Goal: Book appointment/travel/reservation

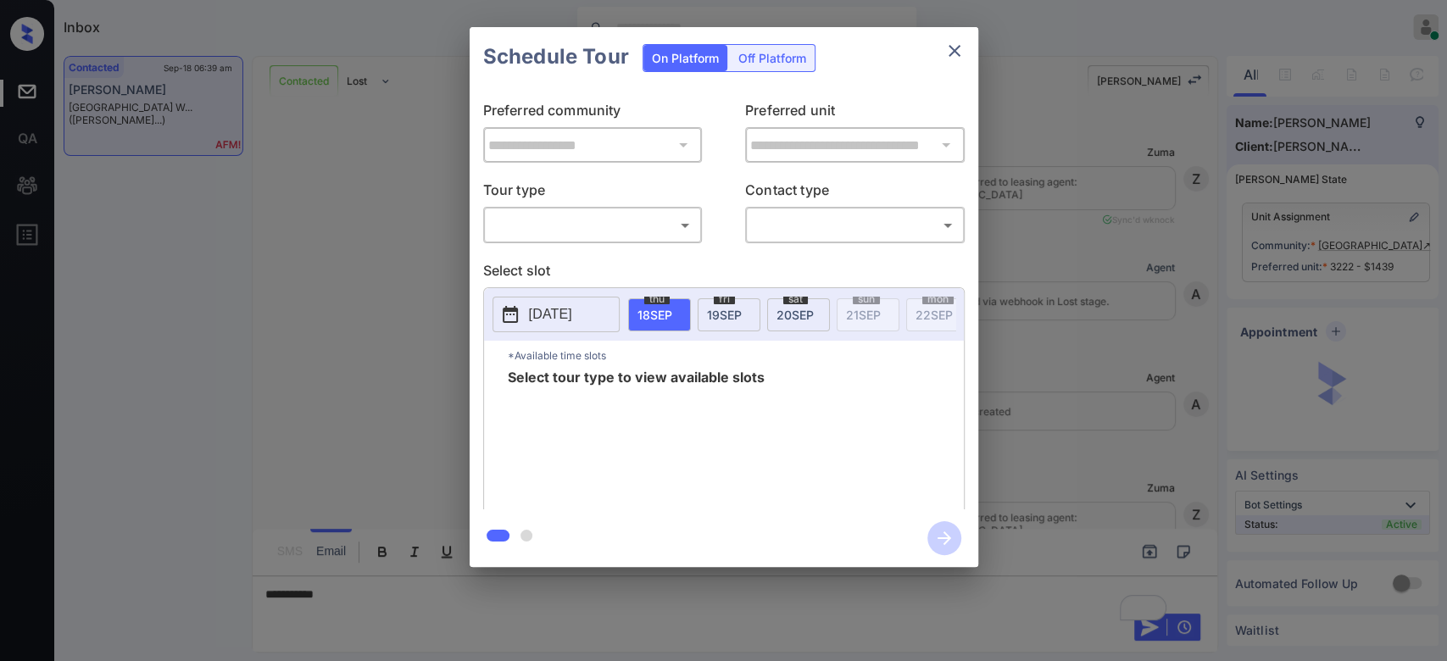
scroll to position [4604, 0]
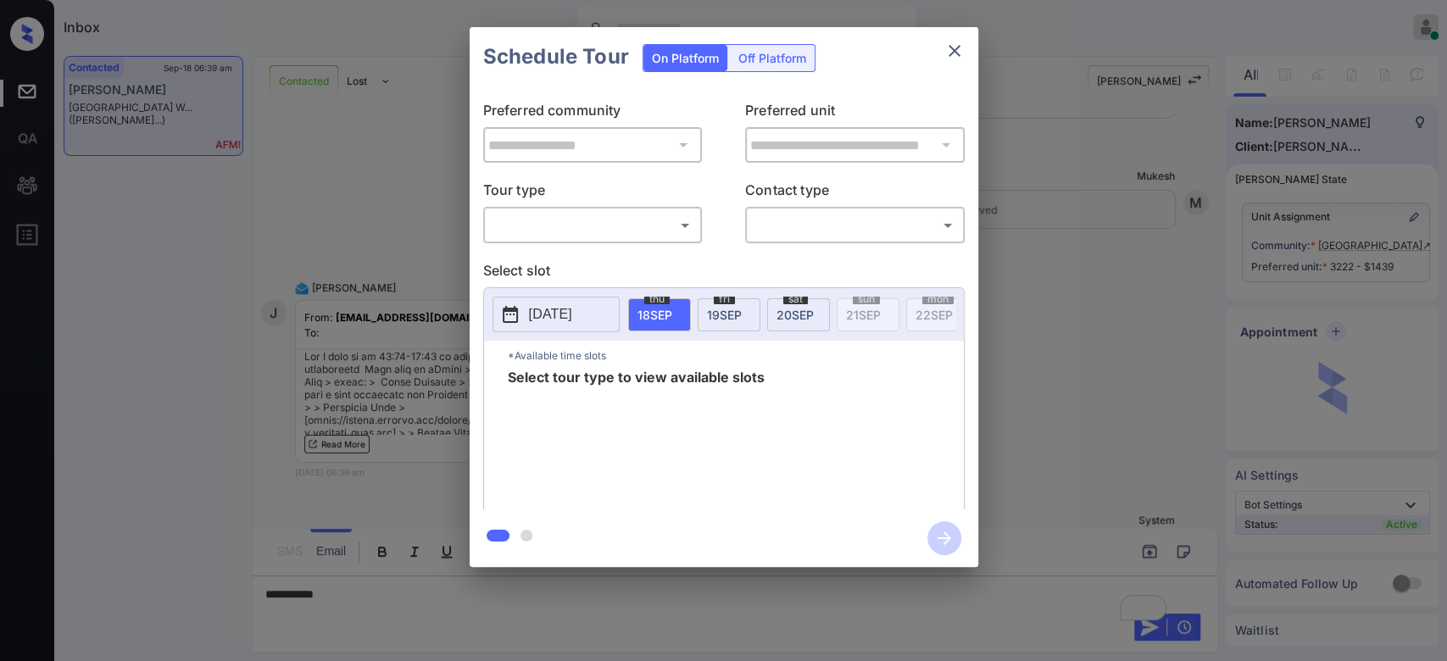
click at [584, 231] on body "Inbox Mukesh Online Set yourself offline Set yourself on break Profile Switch t…" at bounding box center [723, 330] width 1447 height 661
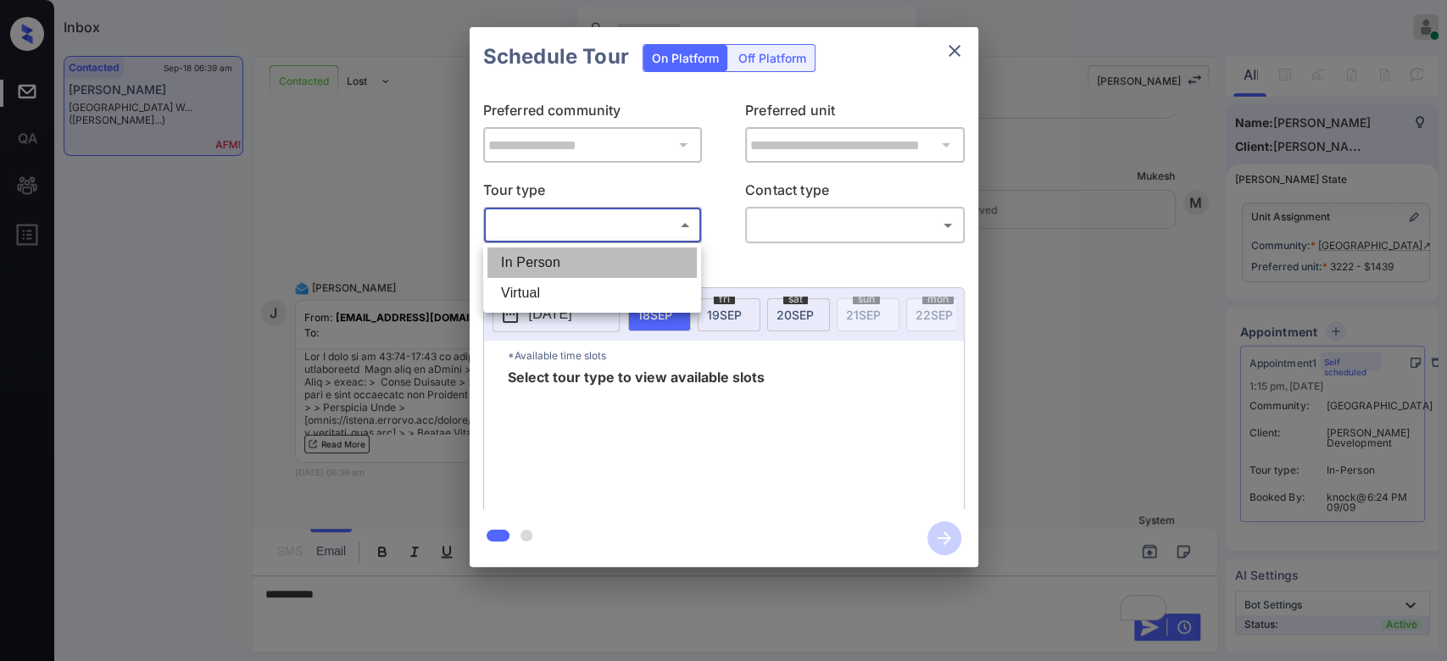
click at [578, 262] on li "In Person" at bounding box center [591, 262] width 209 height 31
type input "********"
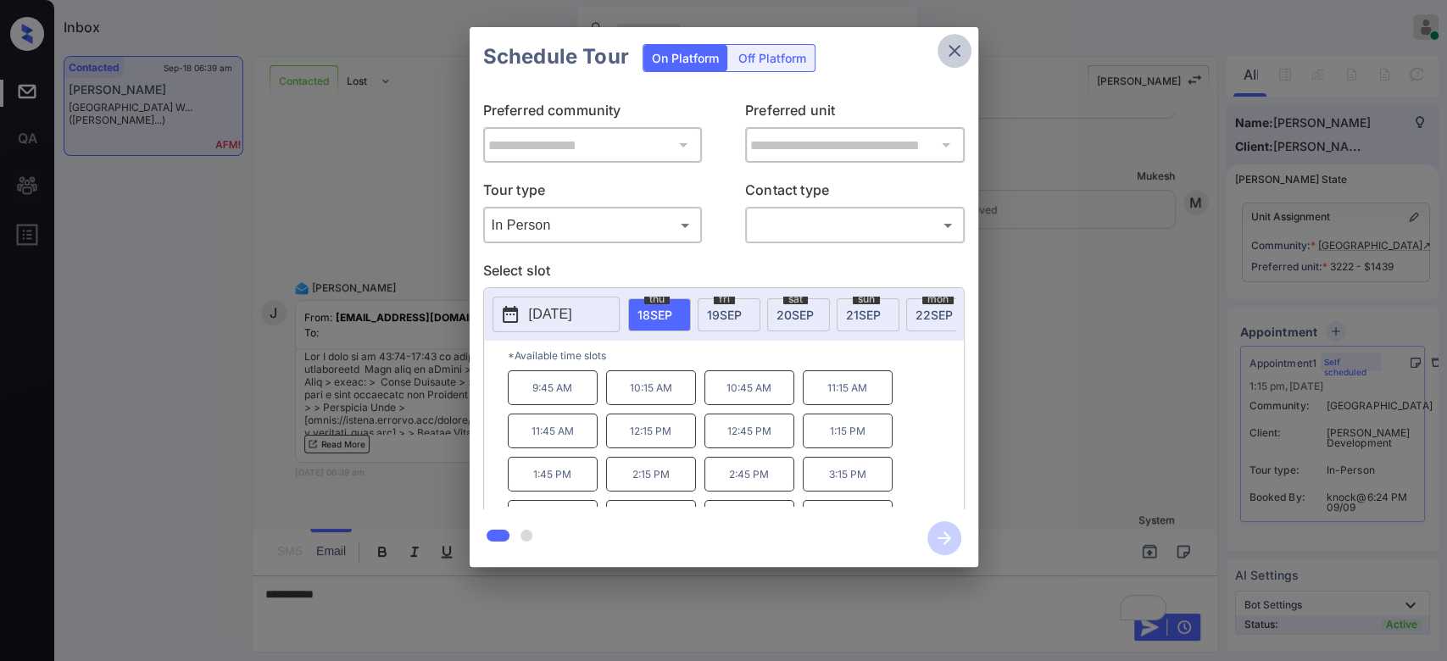
click at [957, 53] on icon "close" at bounding box center [954, 51] width 12 height 12
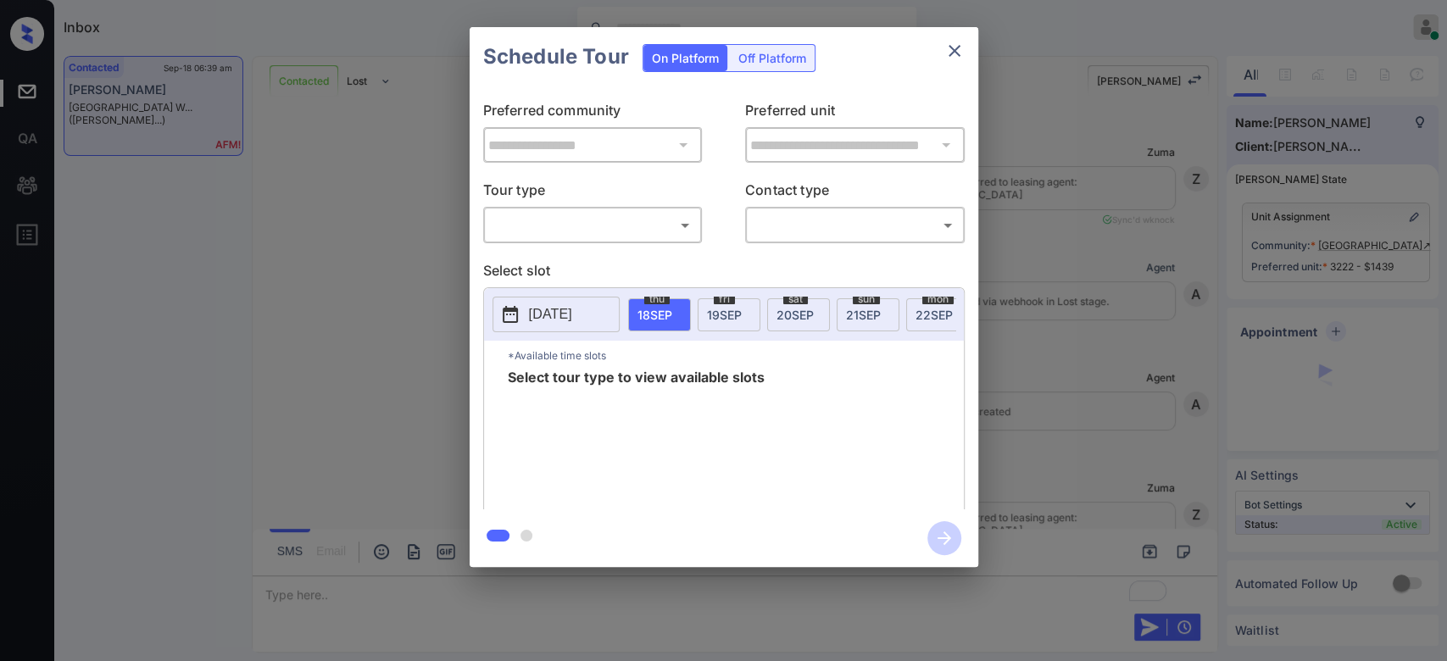
scroll to position [5027, 0]
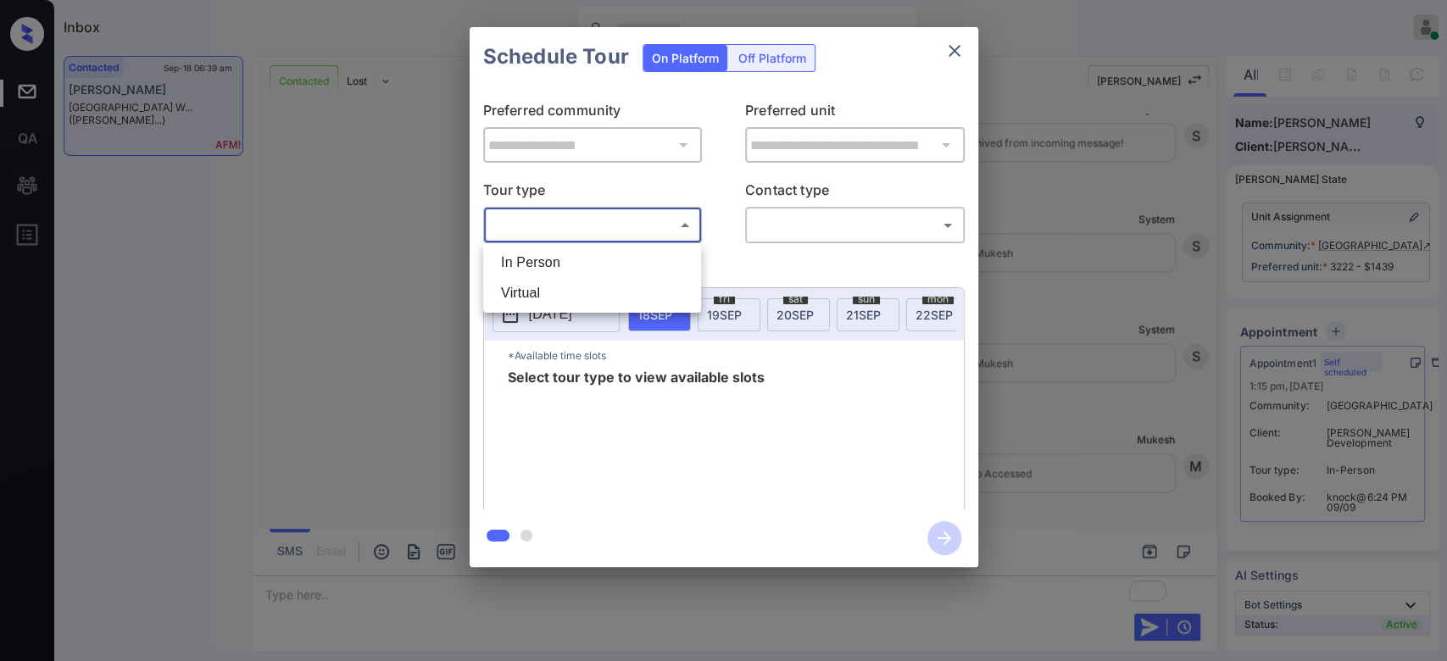
click at [655, 230] on body "Inbox Mukesh Online Set yourself offline Set yourself on break Profile Switch t…" at bounding box center [723, 330] width 1447 height 661
click at [543, 258] on li "In Person" at bounding box center [591, 262] width 209 height 31
type input "********"
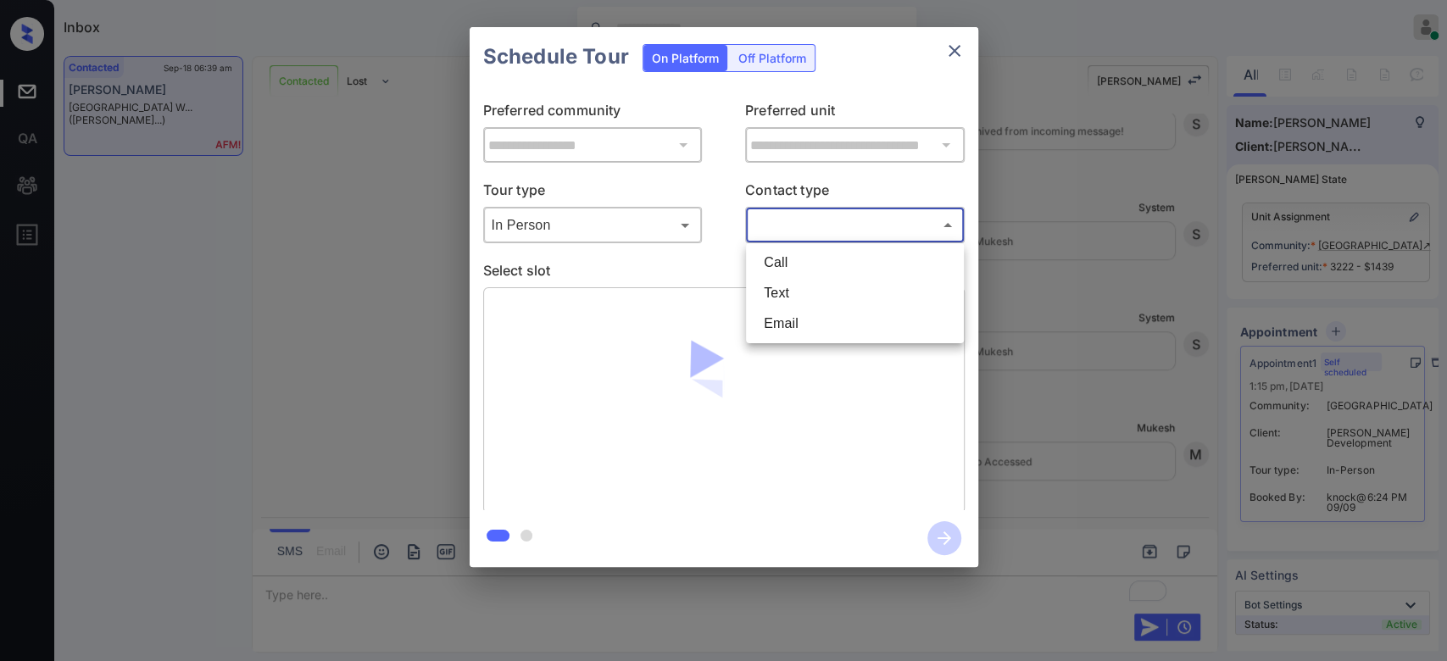
drag, startPoint x: 913, startPoint y: 225, endPoint x: 807, endPoint y: 310, distance: 135.7
click at [807, 310] on body "Inbox Mukesh Online Set yourself offline Set yourself on break Profile Switch t…" at bounding box center [723, 330] width 1447 height 661
drag, startPoint x: 794, startPoint y: 275, endPoint x: 794, endPoint y: 288, distance: 13.6
click at [794, 288] on ul "Call Text Email" at bounding box center [855, 293] width 218 height 100
click at [794, 288] on li "Text" at bounding box center [854, 293] width 209 height 31
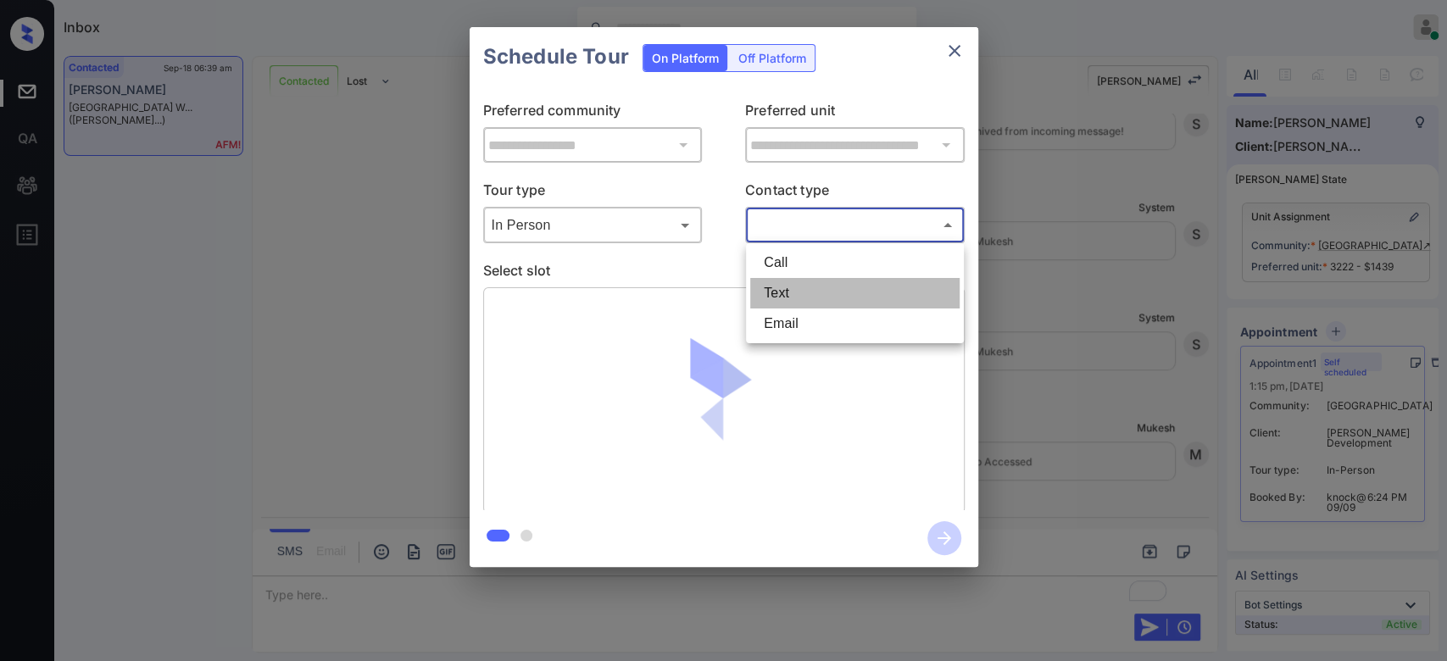
type input "****"
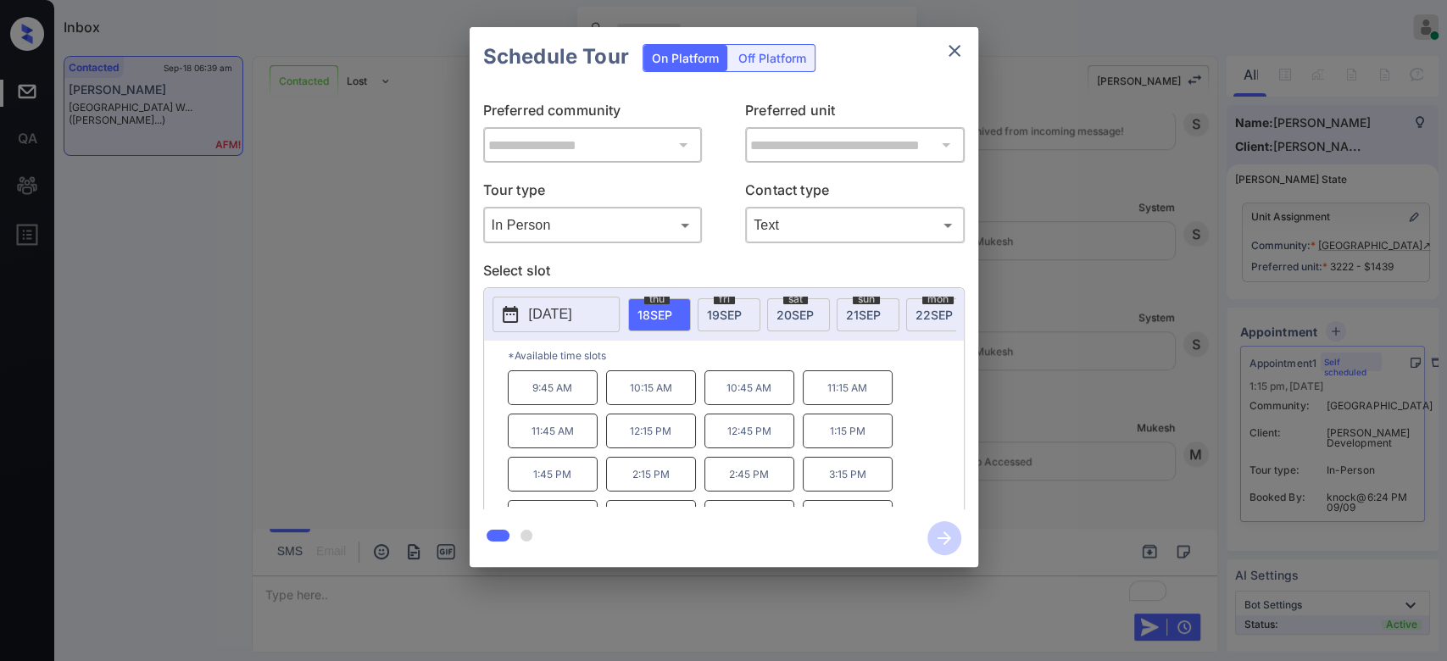
click at [634, 448] on p "12:15 PM" at bounding box center [651, 431] width 90 height 35
click at [937, 543] on icon "button" at bounding box center [944, 538] width 34 height 34
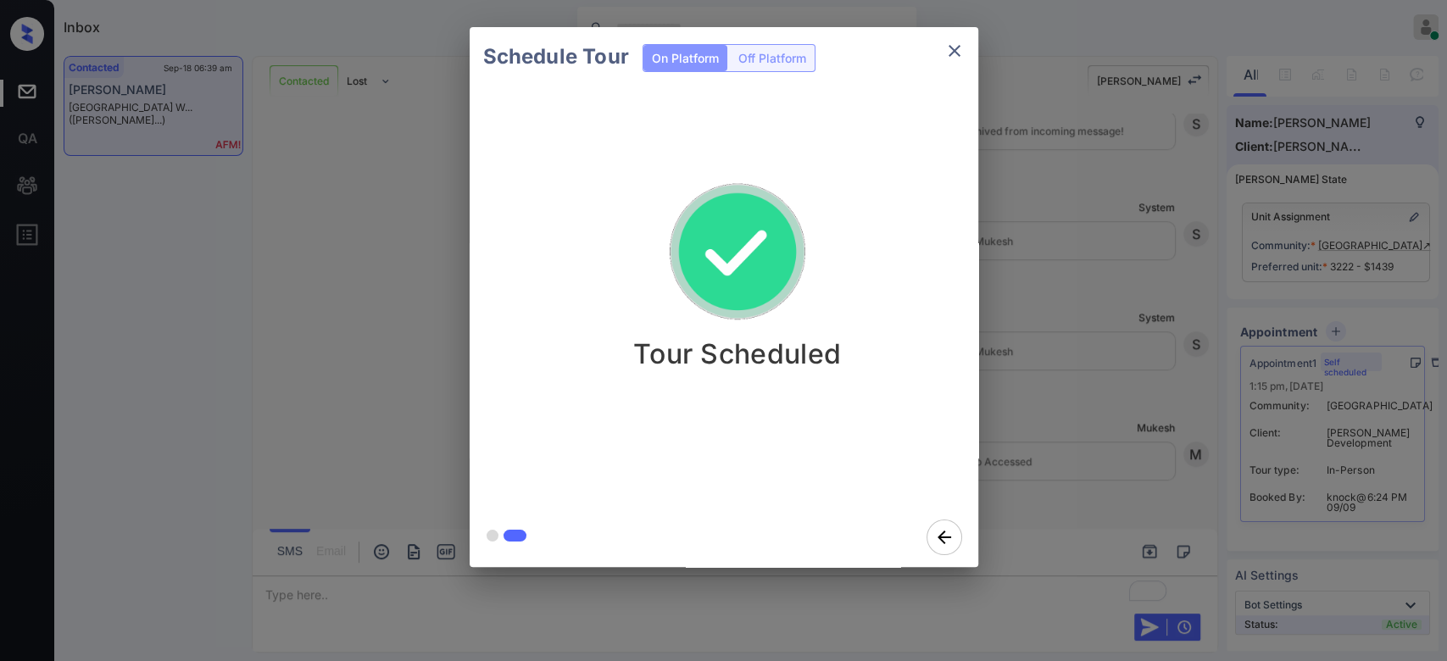
click at [1076, 335] on div "Schedule Tour On Platform Off Platform Tour Scheduled" at bounding box center [723, 297] width 1447 height 594
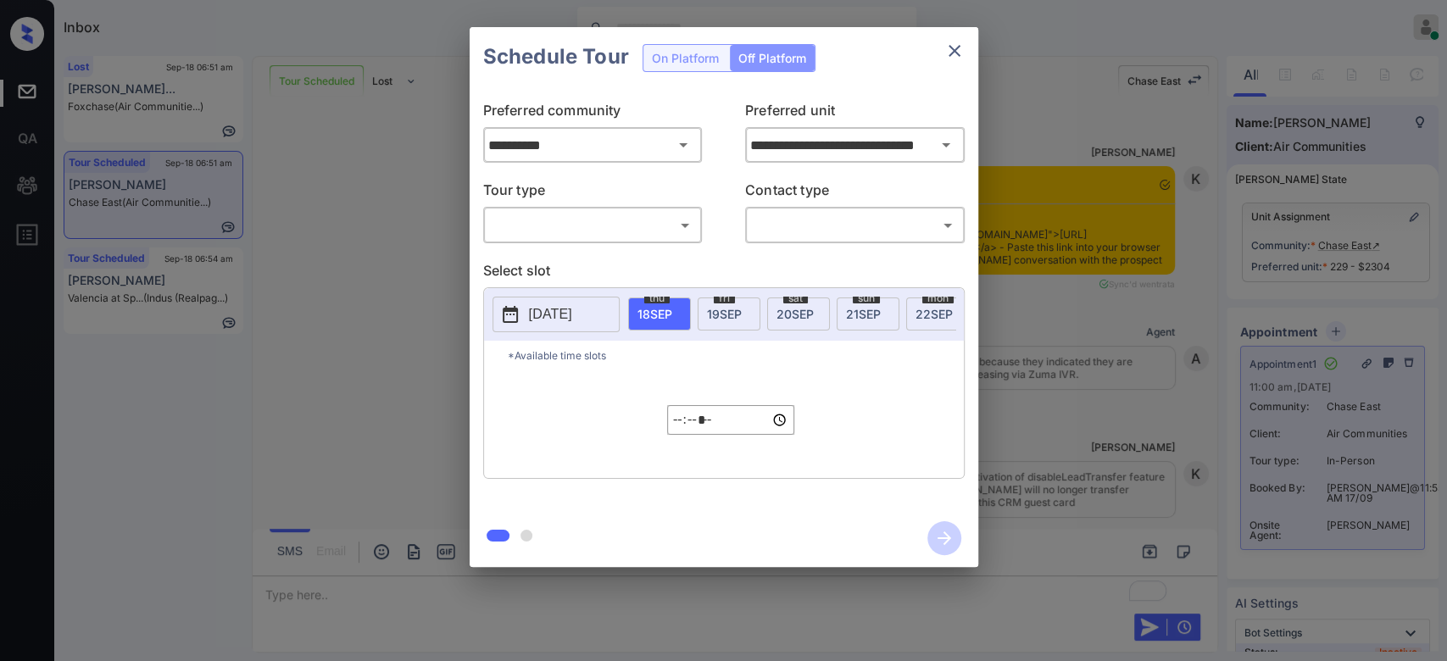
scroll to position [6136, 0]
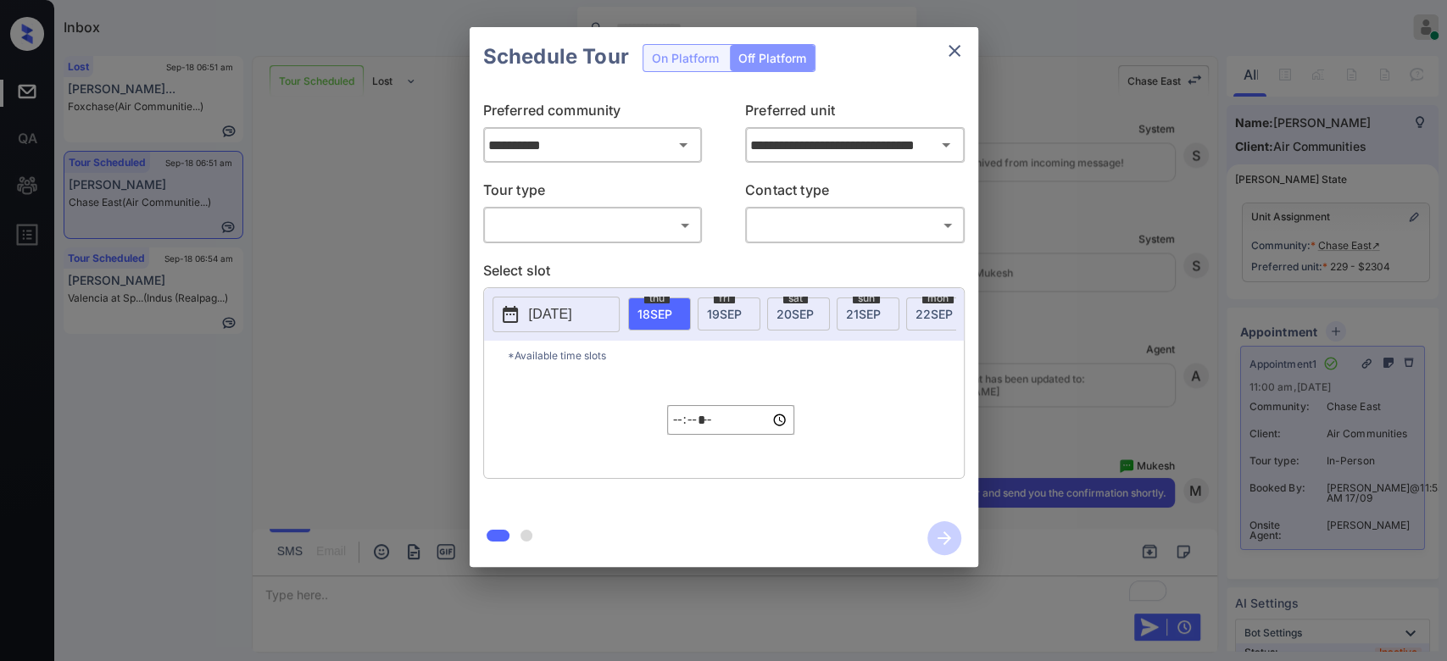
click at [962, 52] on icon "close" at bounding box center [954, 51] width 20 height 20
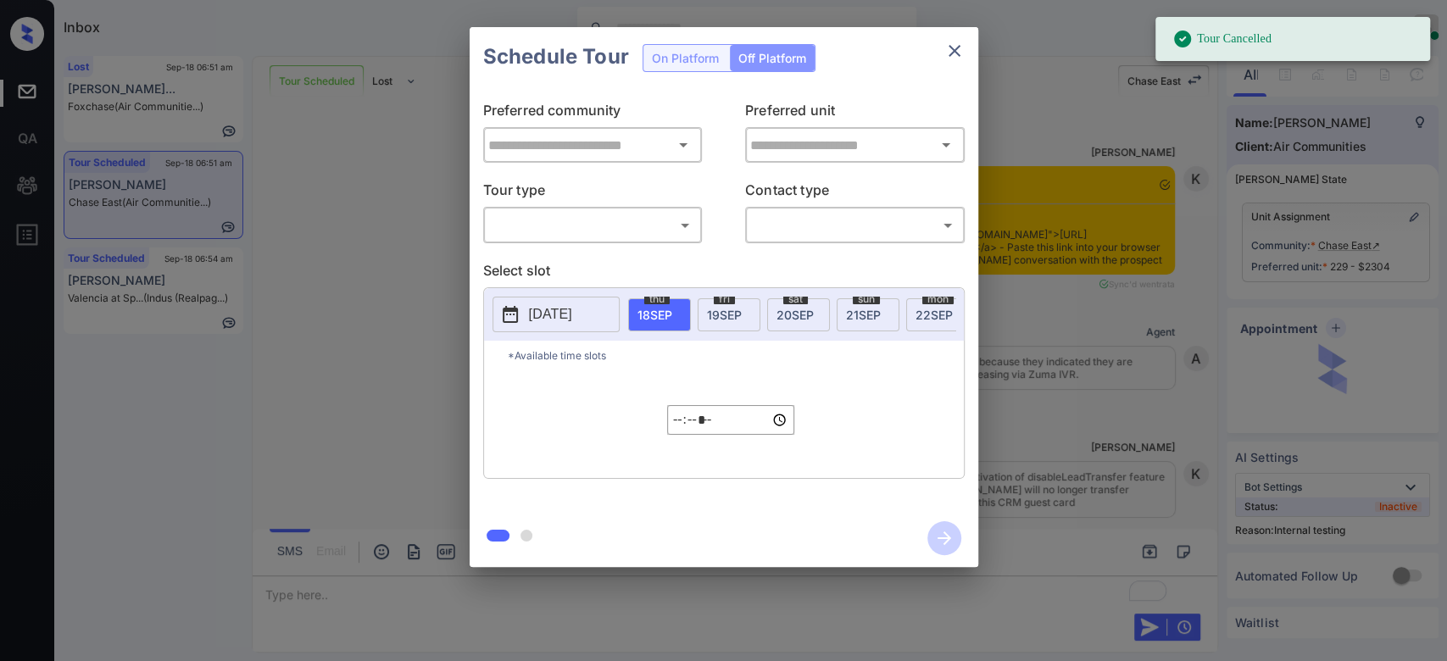
type input "**********"
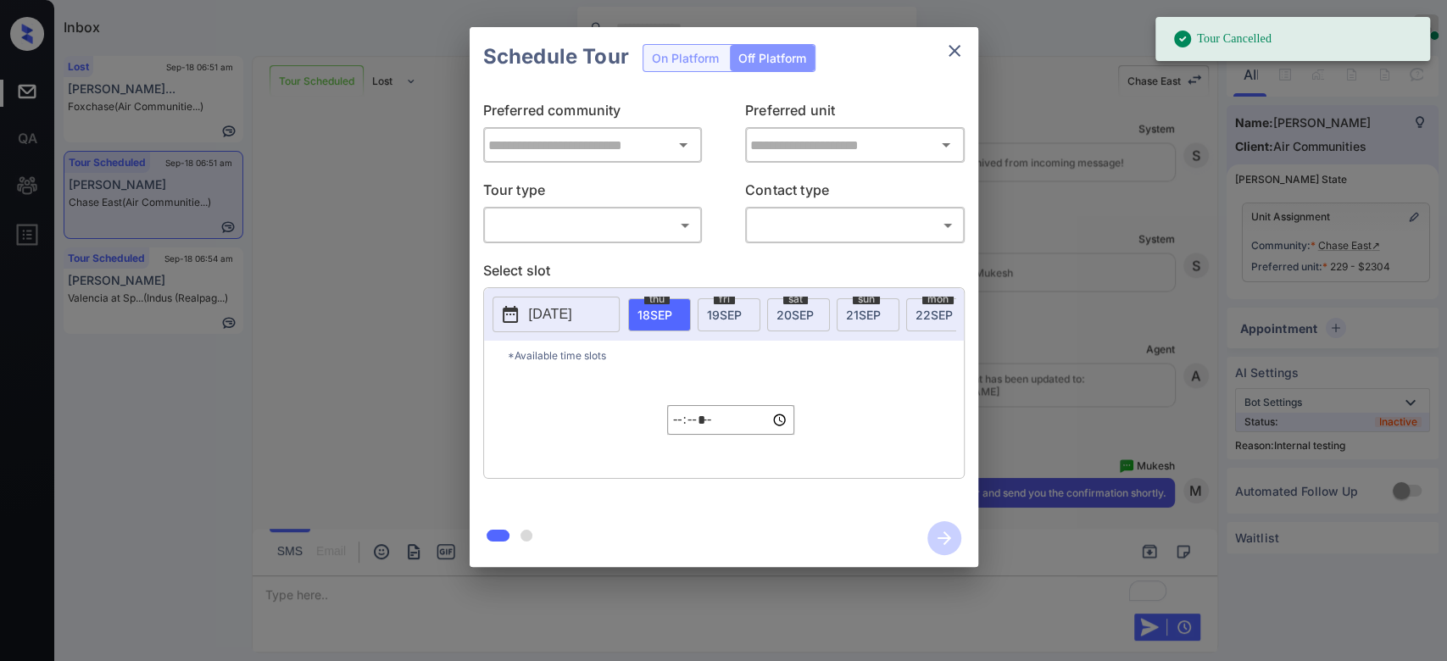
type input "**********"
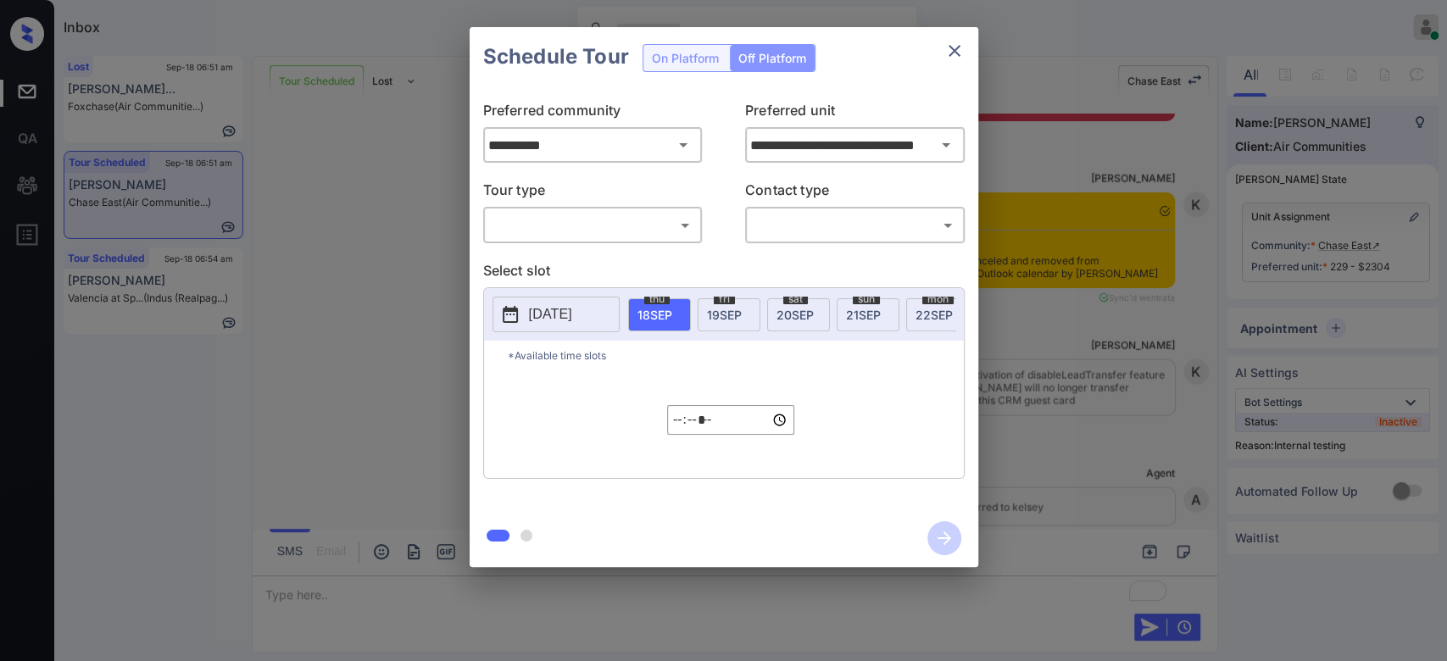
scroll to position [6765, 0]
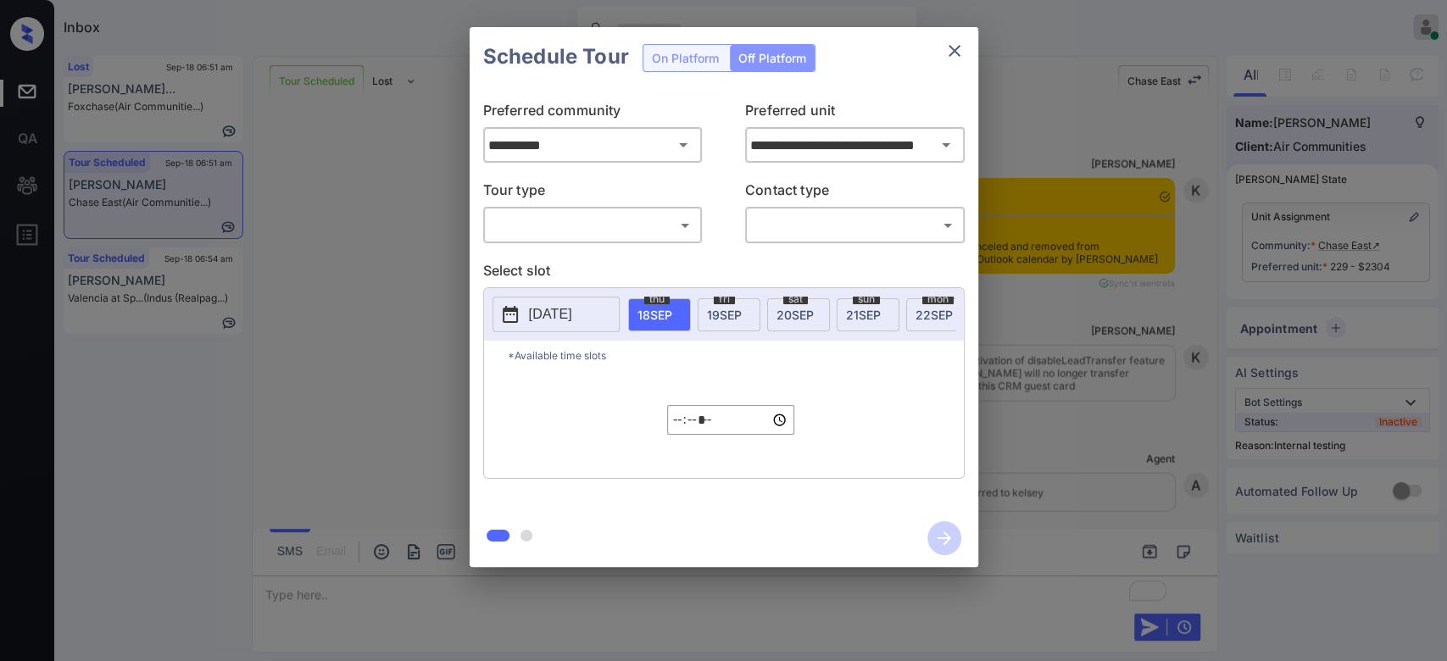
click at [1353, 338] on div "**********" at bounding box center [723, 297] width 1447 height 594
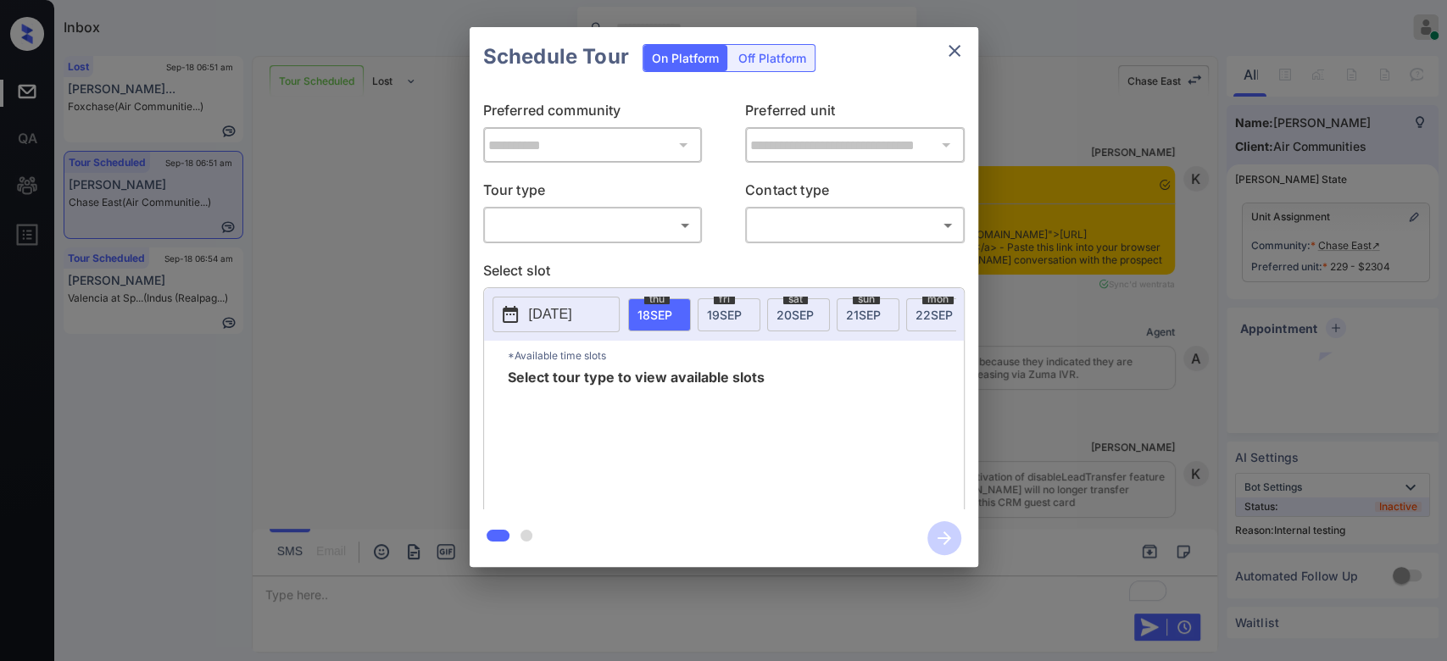
scroll to position [6765, 0]
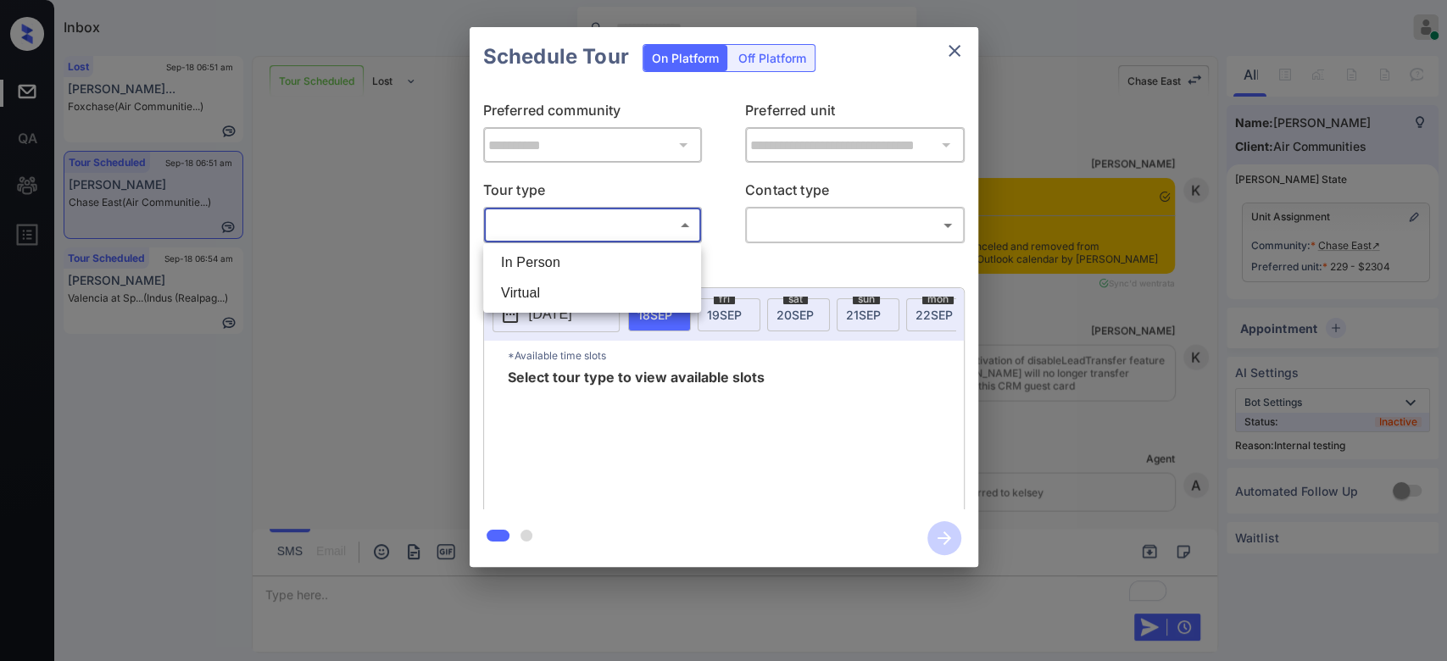
click at [654, 220] on body "Inbox Mukesh Online Set yourself offline Set yourself on break Profile Switch t…" at bounding box center [723, 330] width 1447 height 661
click at [581, 268] on li "In Person" at bounding box center [591, 262] width 209 height 31
type input "********"
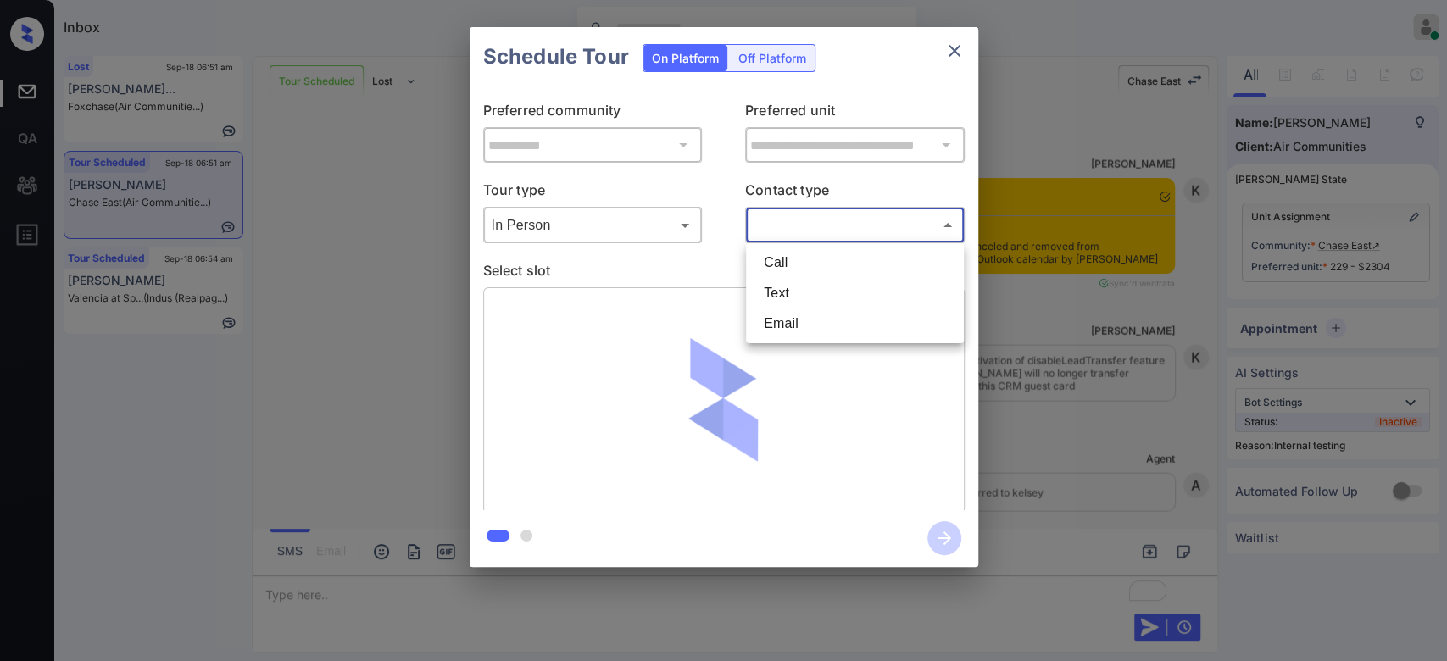
drag, startPoint x: 791, startPoint y: 224, endPoint x: 774, endPoint y: 297, distance: 75.7
click at [774, 297] on body "Inbox Mukesh Online Set yourself offline Set yourself on break Profile Switch t…" at bounding box center [723, 330] width 1447 height 661
click at [774, 297] on li "Text" at bounding box center [854, 293] width 209 height 31
type input "****"
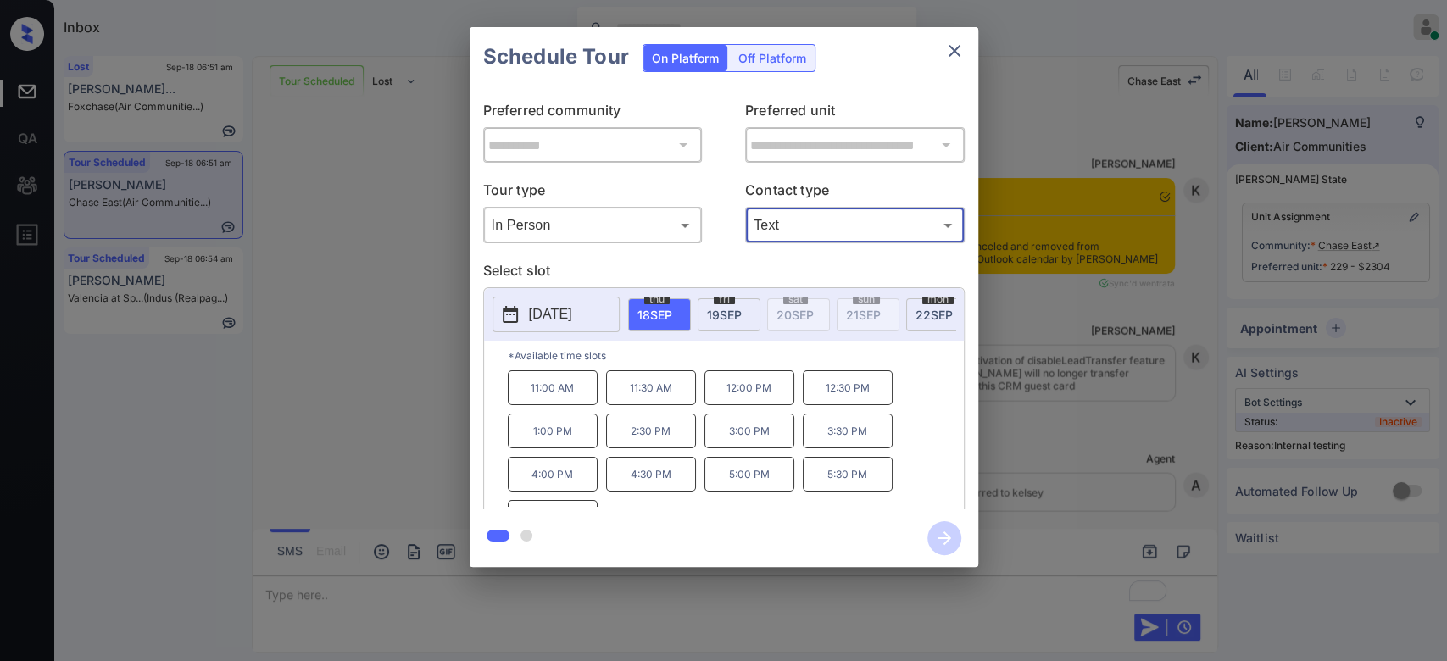
click at [636, 392] on p "11:30 AM" at bounding box center [651, 387] width 90 height 35
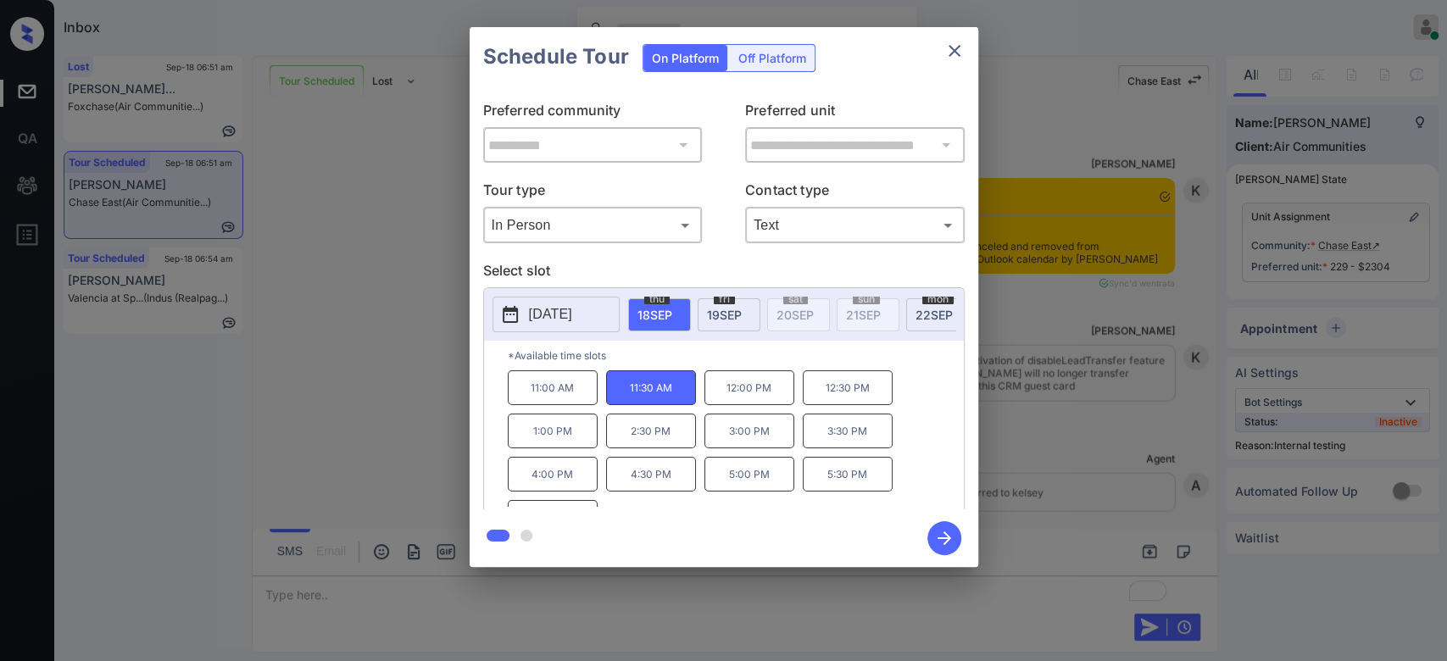
click at [958, 533] on icon "button" at bounding box center [944, 538] width 34 height 34
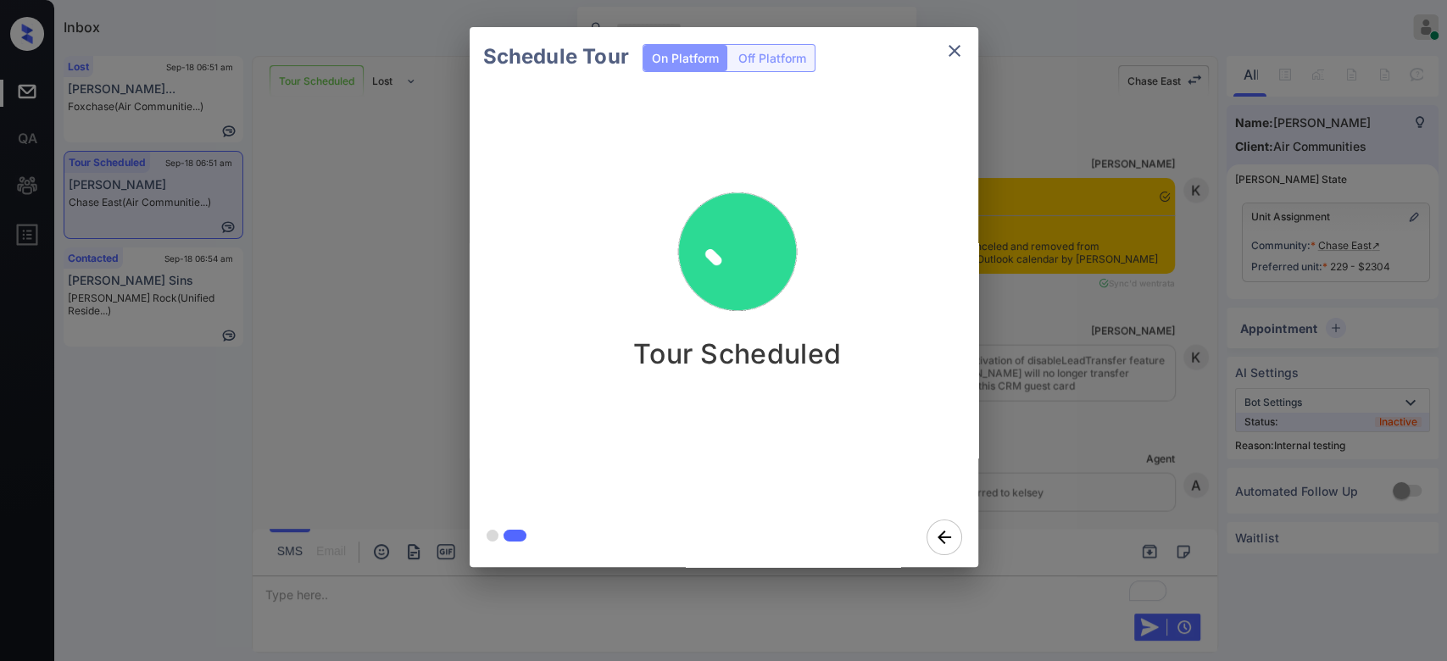
click at [1158, 184] on div "Schedule Tour On Platform Off Platform Tour Scheduled" at bounding box center [723, 297] width 1447 height 594
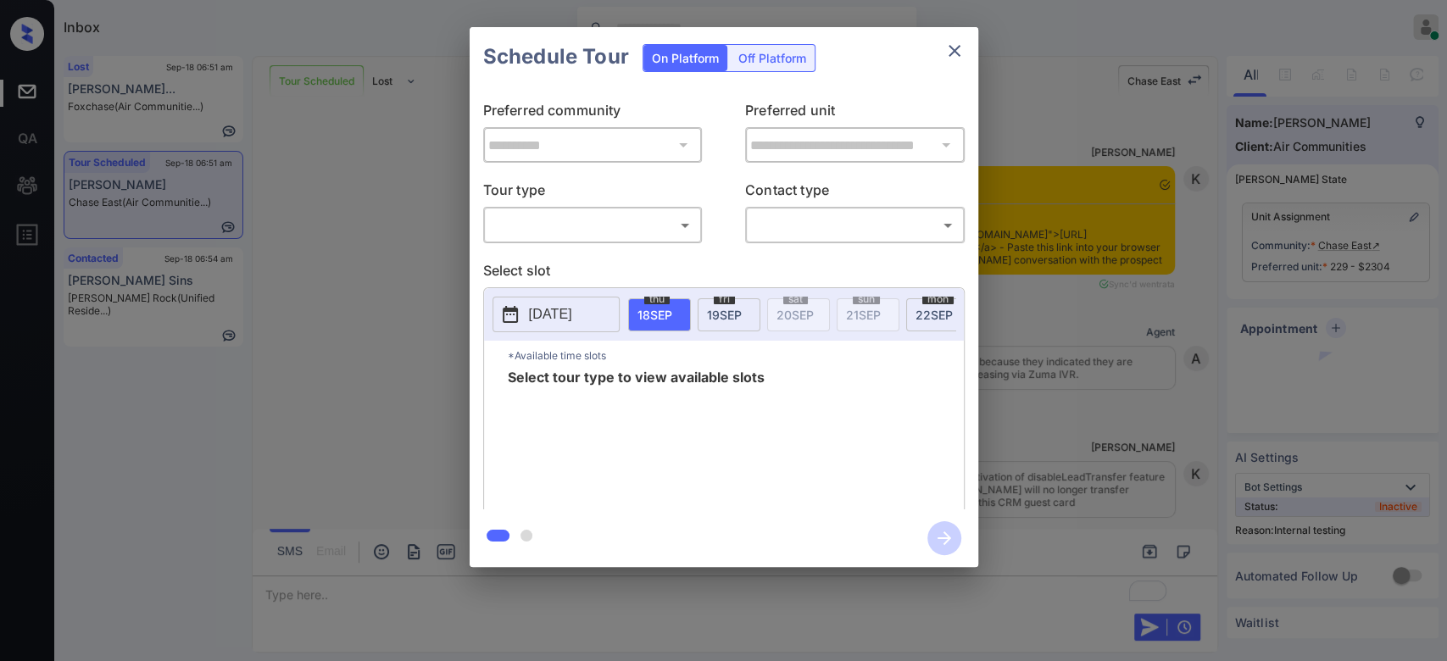
scroll to position [6765, 0]
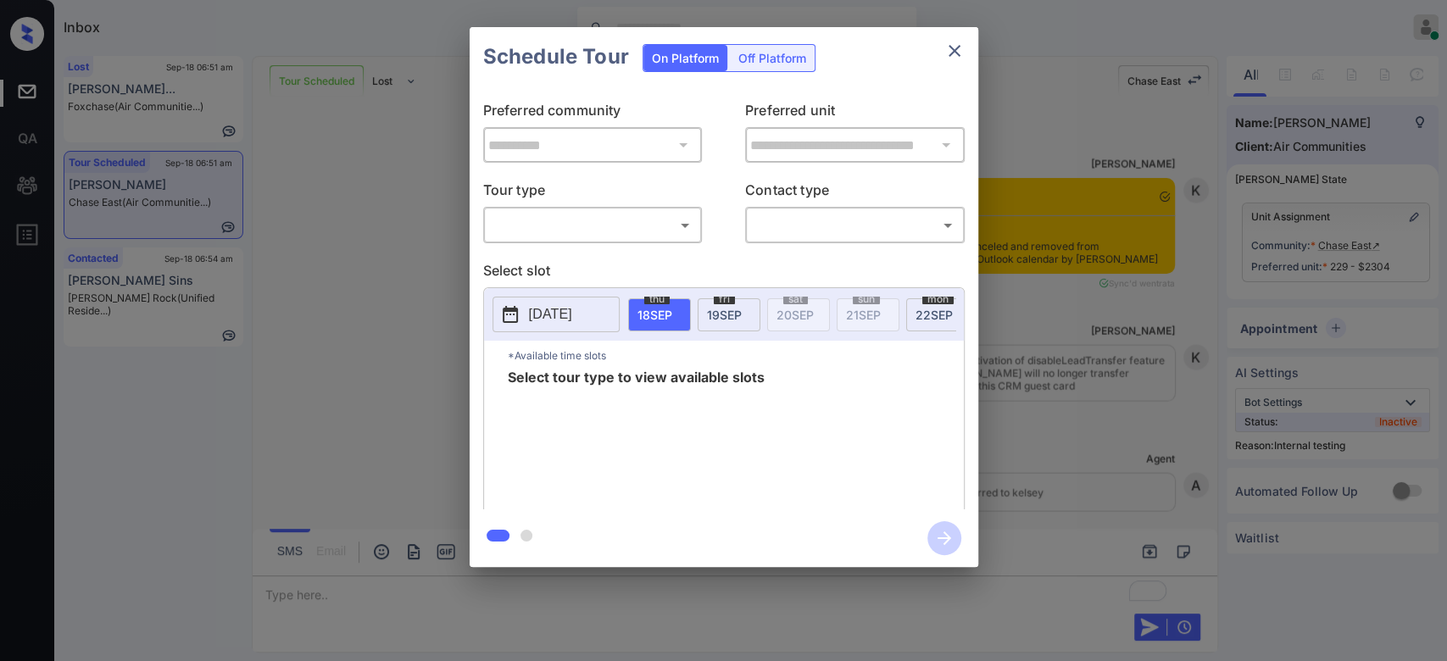
click at [620, 216] on body "Inbox Mukesh Online Set yourself offline Set yourself on break Profile Switch t…" at bounding box center [723, 330] width 1447 height 661
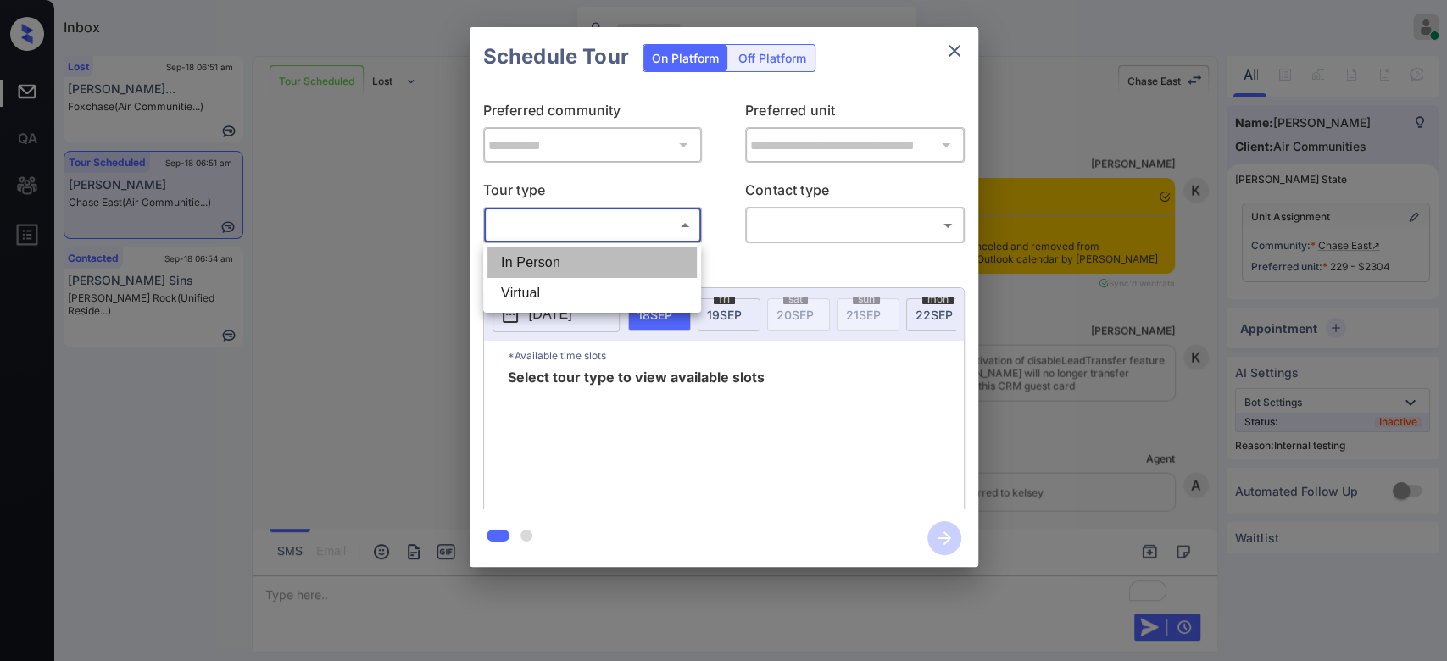
click at [548, 251] on li "In Person" at bounding box center [591, 262] width 209 height 31
type input "********"
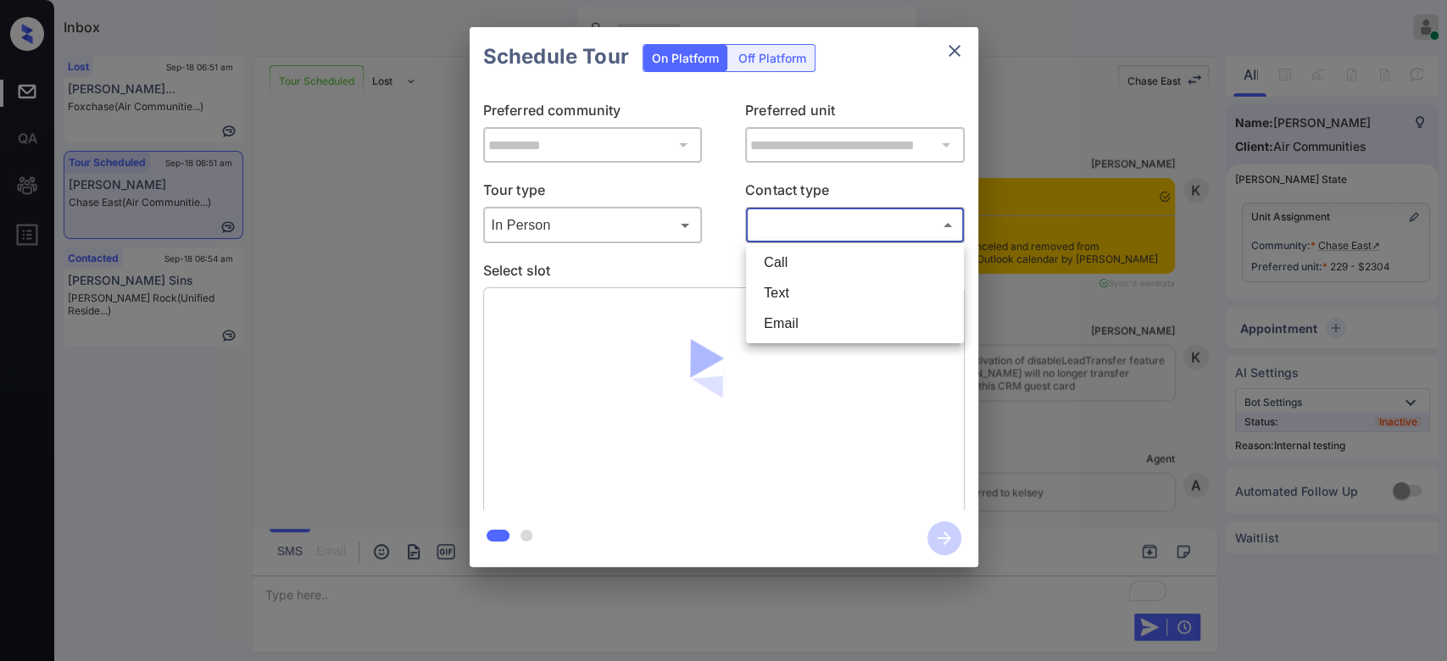
drag, startPoint x: 805, startPoint y: 224, endPoint x: 786, endPoint y: 301, distance: 79.3
click at [786, 301] on body "Inbox Mukesh Online Set yourself offline Set yourself on break Profile Switch t…" at bounding box center [723, 330] width 1447 height 661
click at [786, 301] on li "Text" at bounding box center [854, 293] width 209 height 31
type input "****"
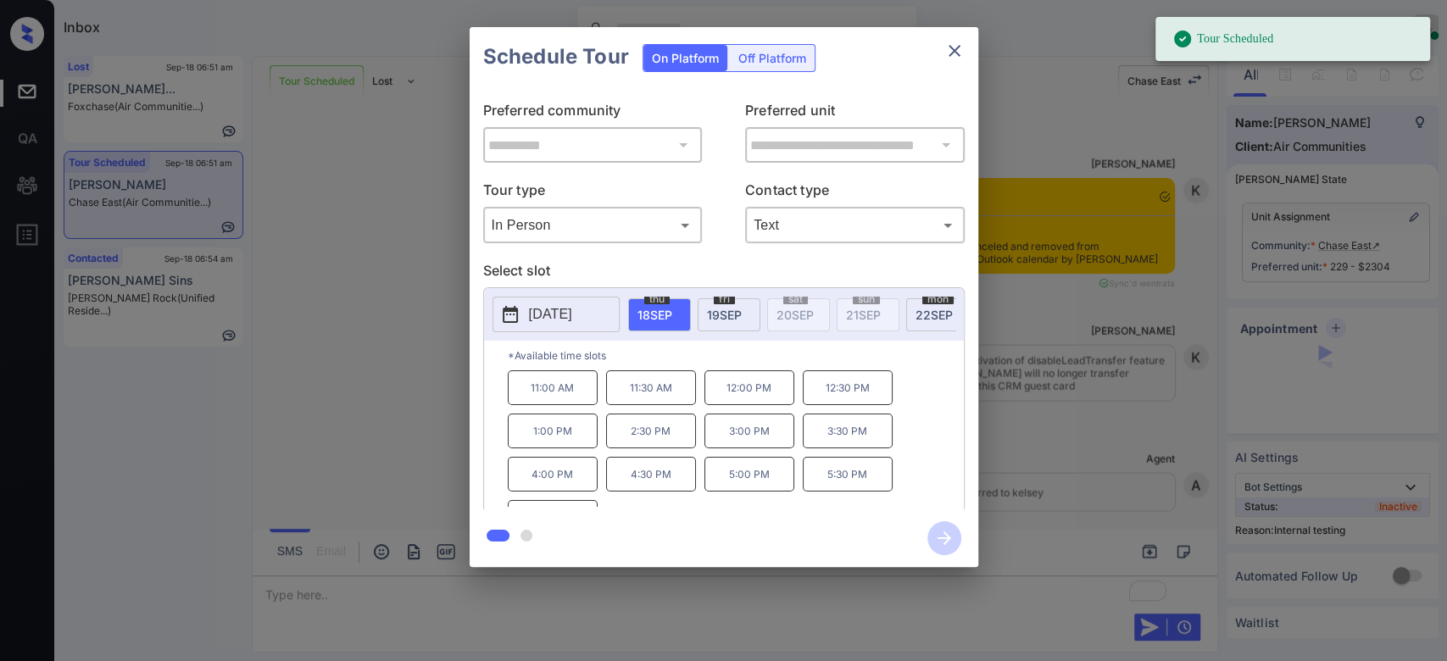
click at [659, 394] on p "11:30 AM" at bounding box center [651, 387] width 90 height 35
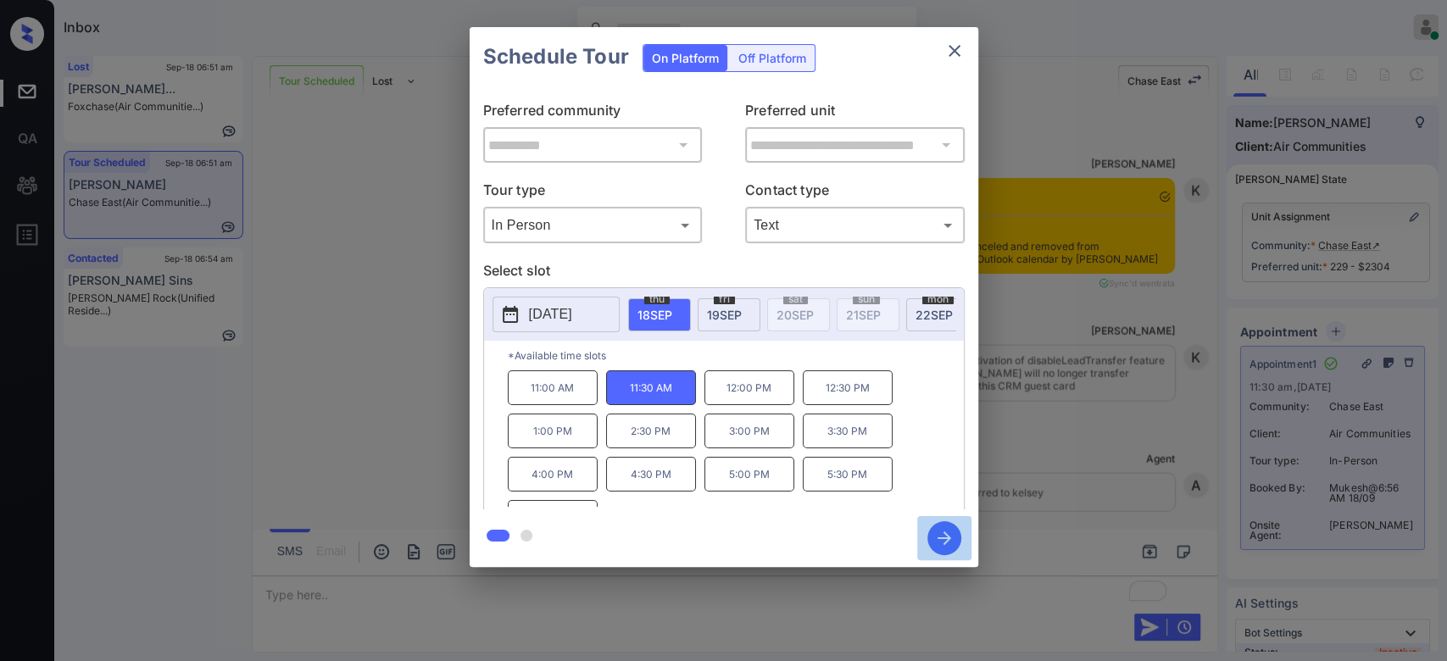
click at [928, 542] on icon "button" at bounding box center [944, 538] width 34 height 34
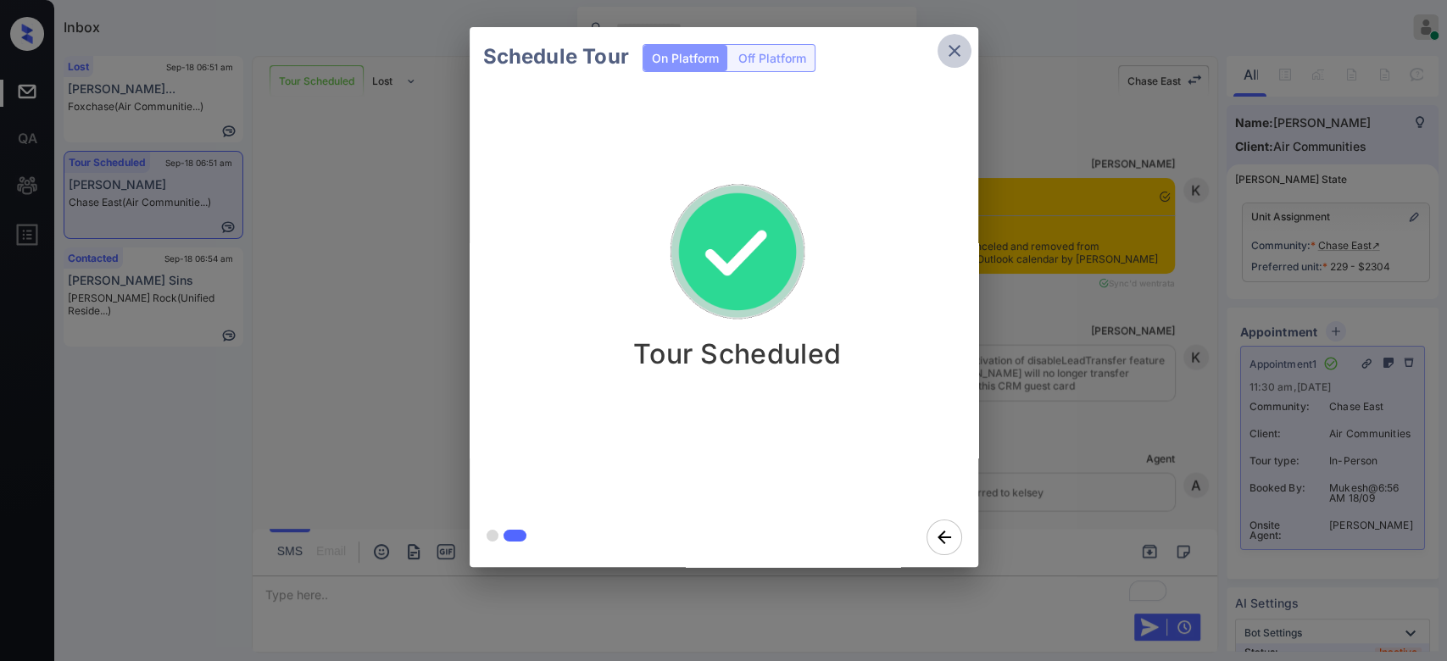
click at [962, 49] on icon "close" at bounding box center [954, 51] width 20 height 20
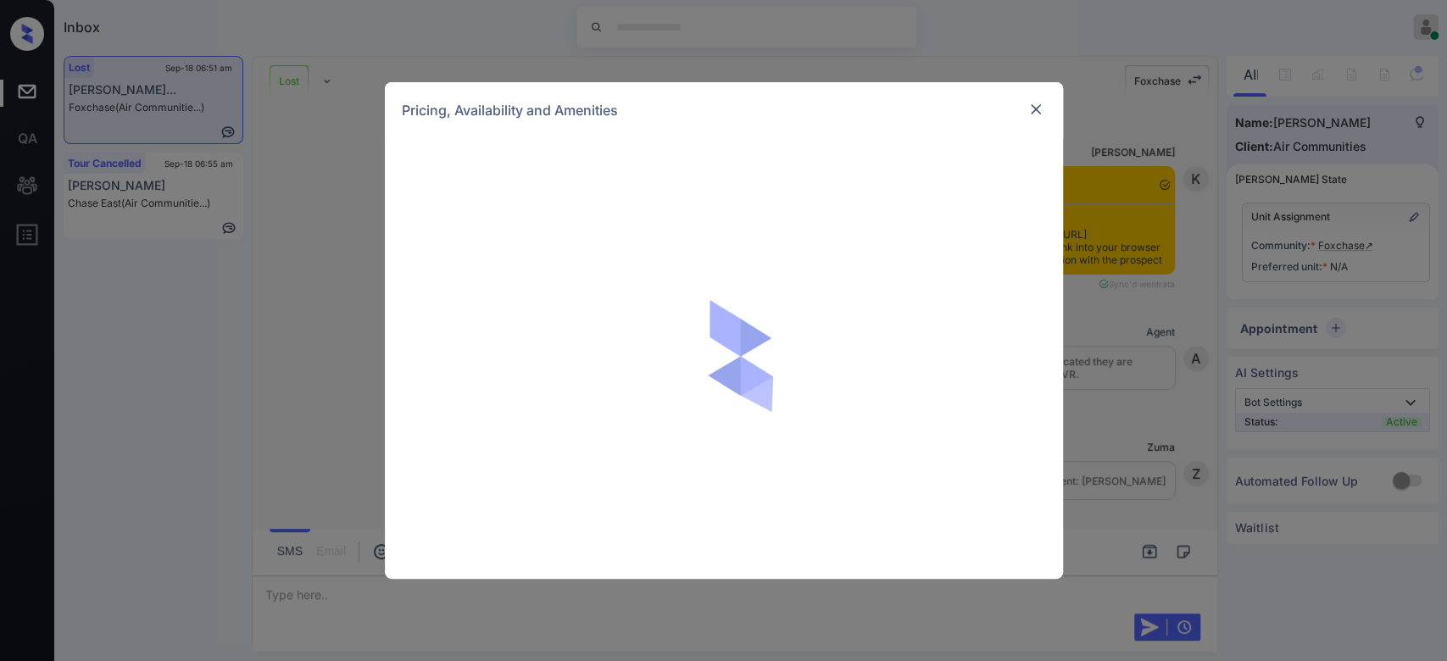
scroll to position [10749, 0]
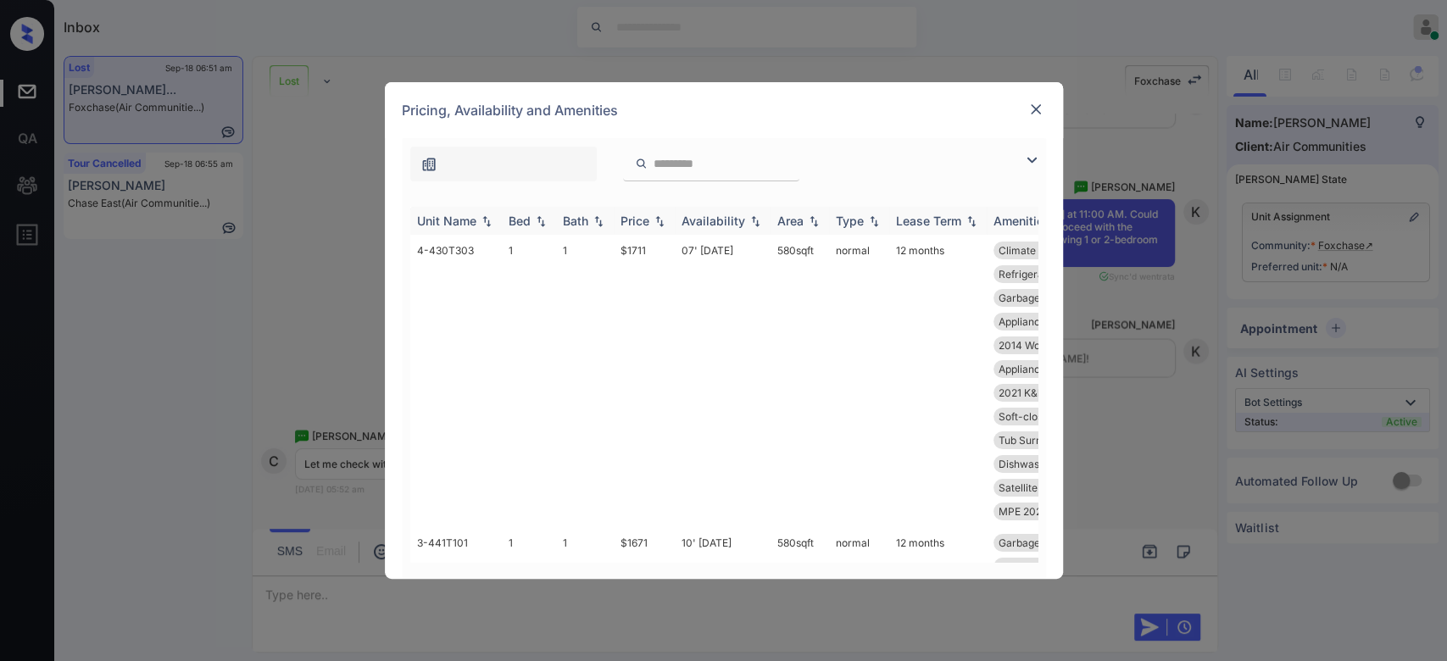
click at [650, 221] on div "Price" at bounding box center [643, 221] width 47 height 14
click at [636, 250] on td "$1469" at bounding box center [644, 310] width 61 height 150
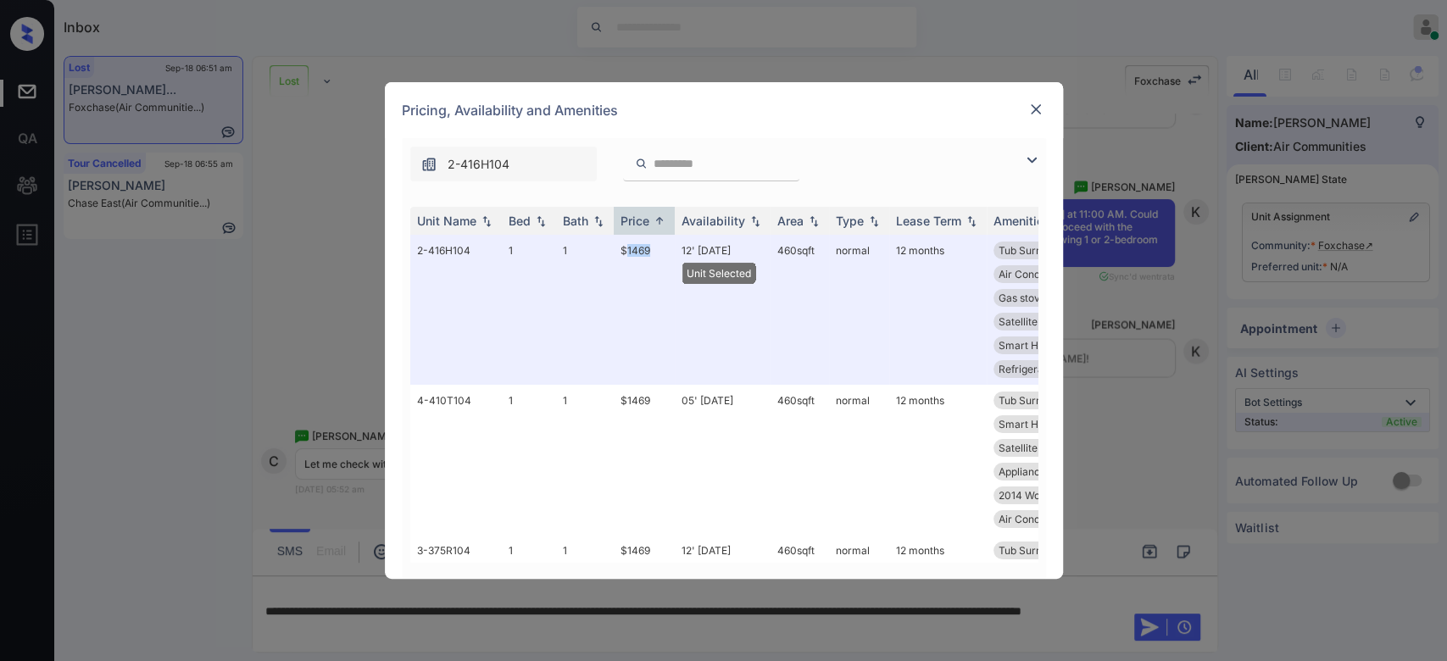
click at [1036, 112] on img at bounding box center [1035, 109] width 17 height 17
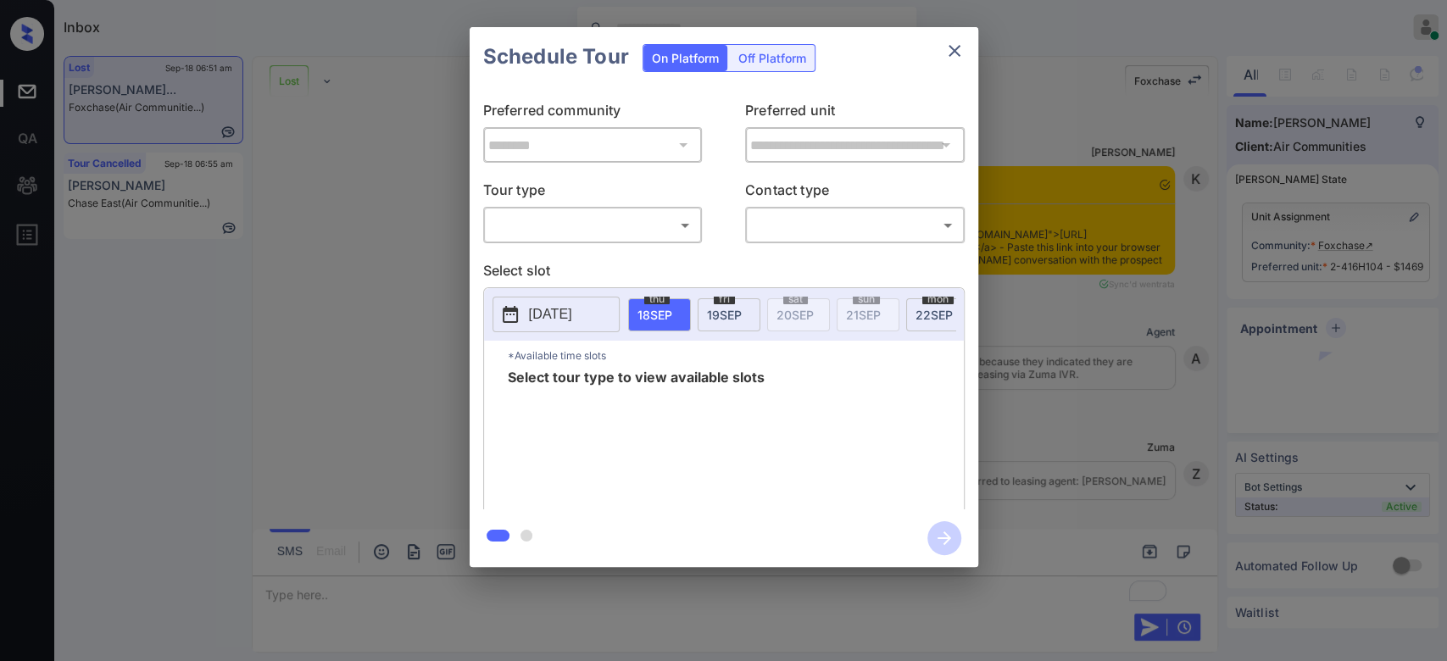
scroll to position [17519, 0]
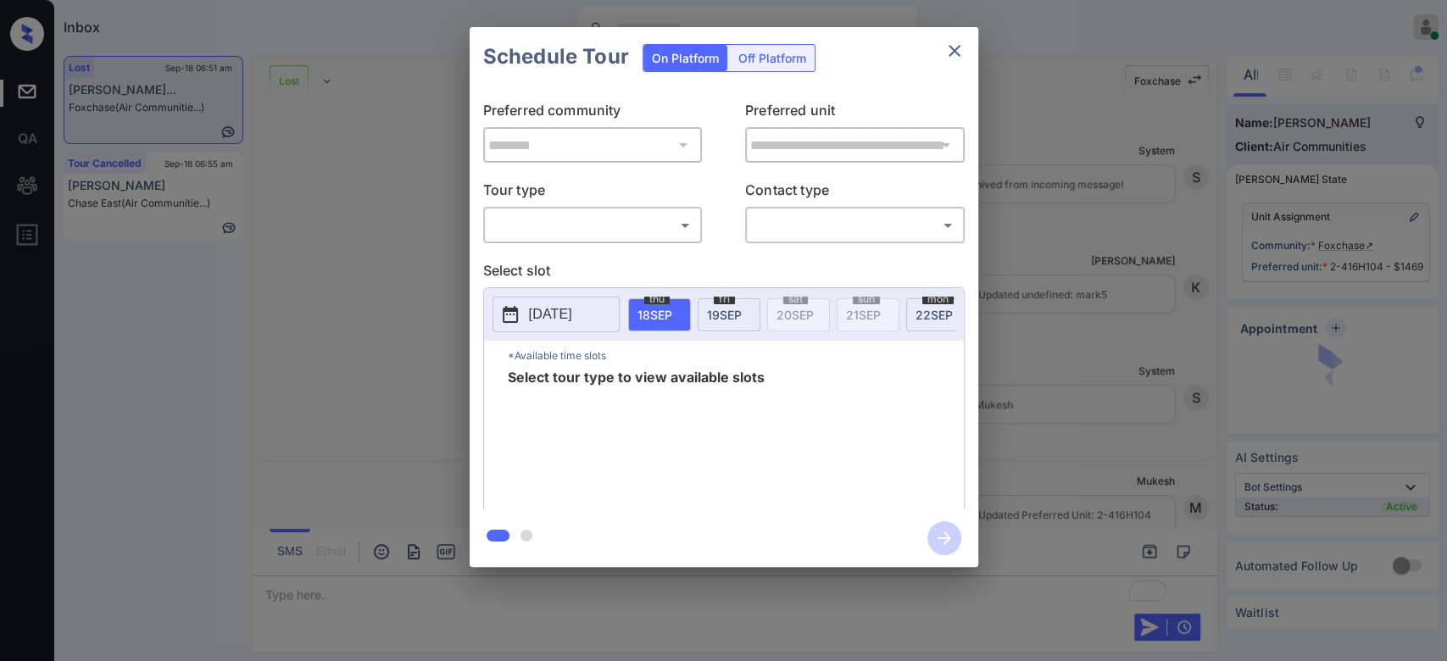
click at [590, 208] on div "​ ​" at bounding box center [592, 225] width 219 height 36
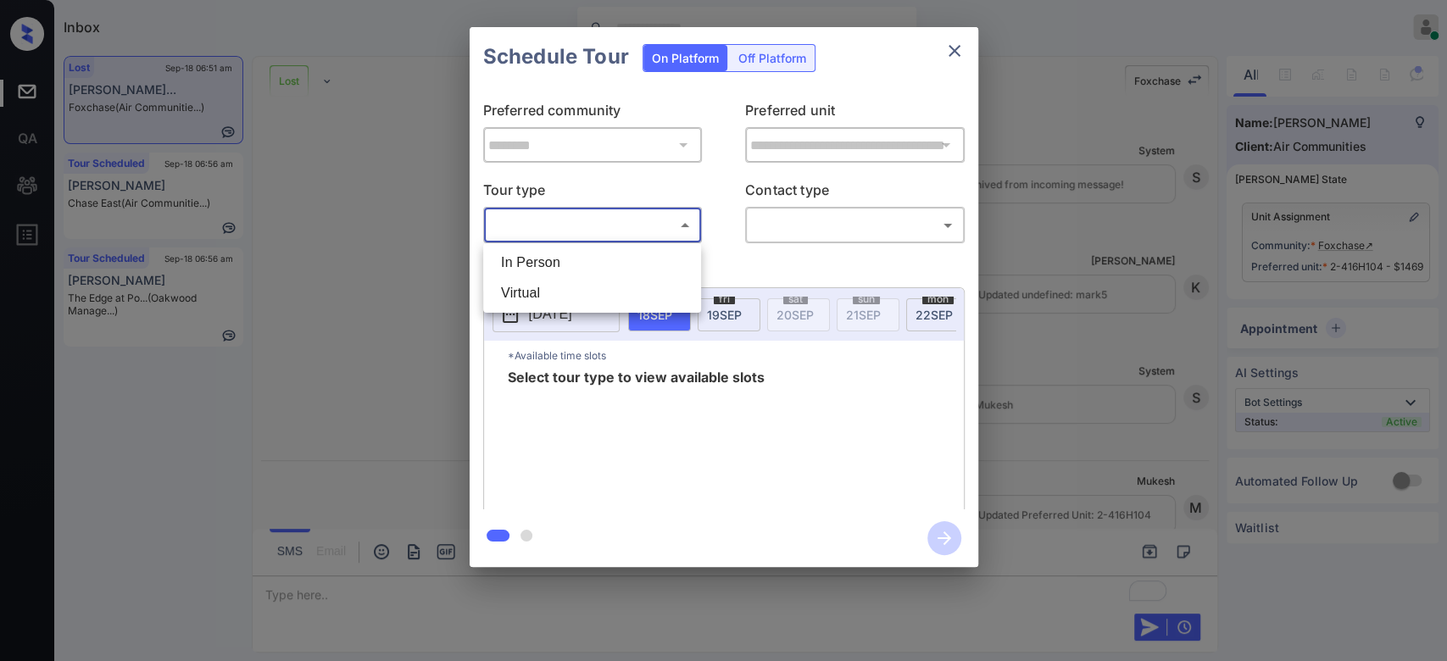
click at [588, 219] on body "Inbox Mukesh Online Set yourself offline Set yourself on break Profile Switch t…" at bounding box center [723, 330] width 1447 height 661
click at [557, 258] on li "In Person" at bounding box center [591, 262] width 209 height 31
type input "********"
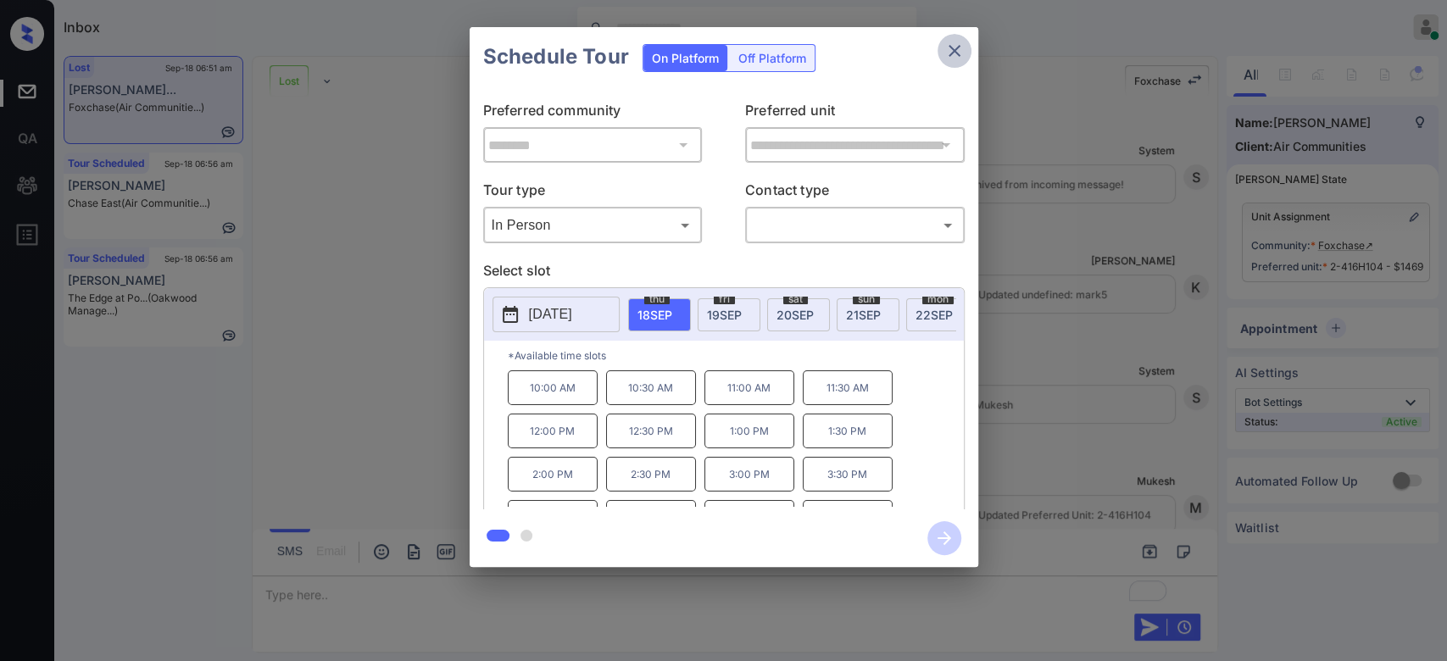
click at [942, 38] on button "close" at bounding box center [954, 51] width 34 height 34
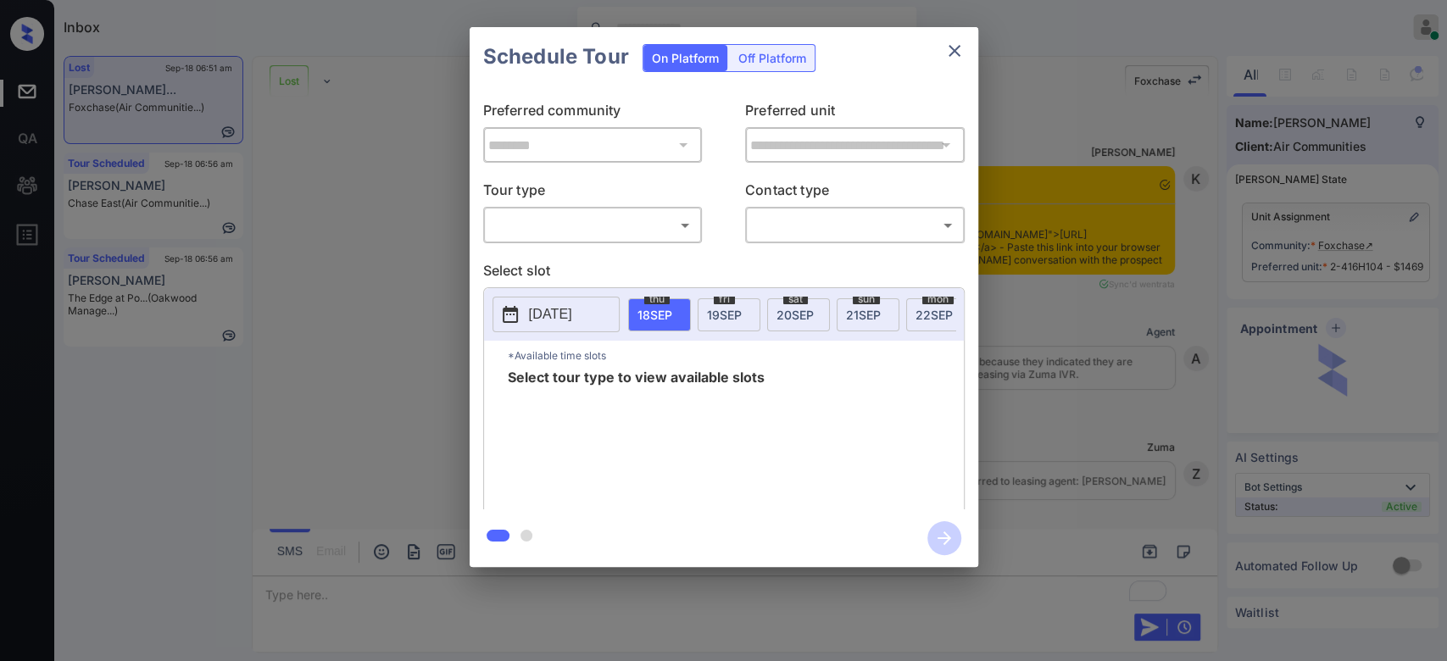
scroll to position [17729, 0]
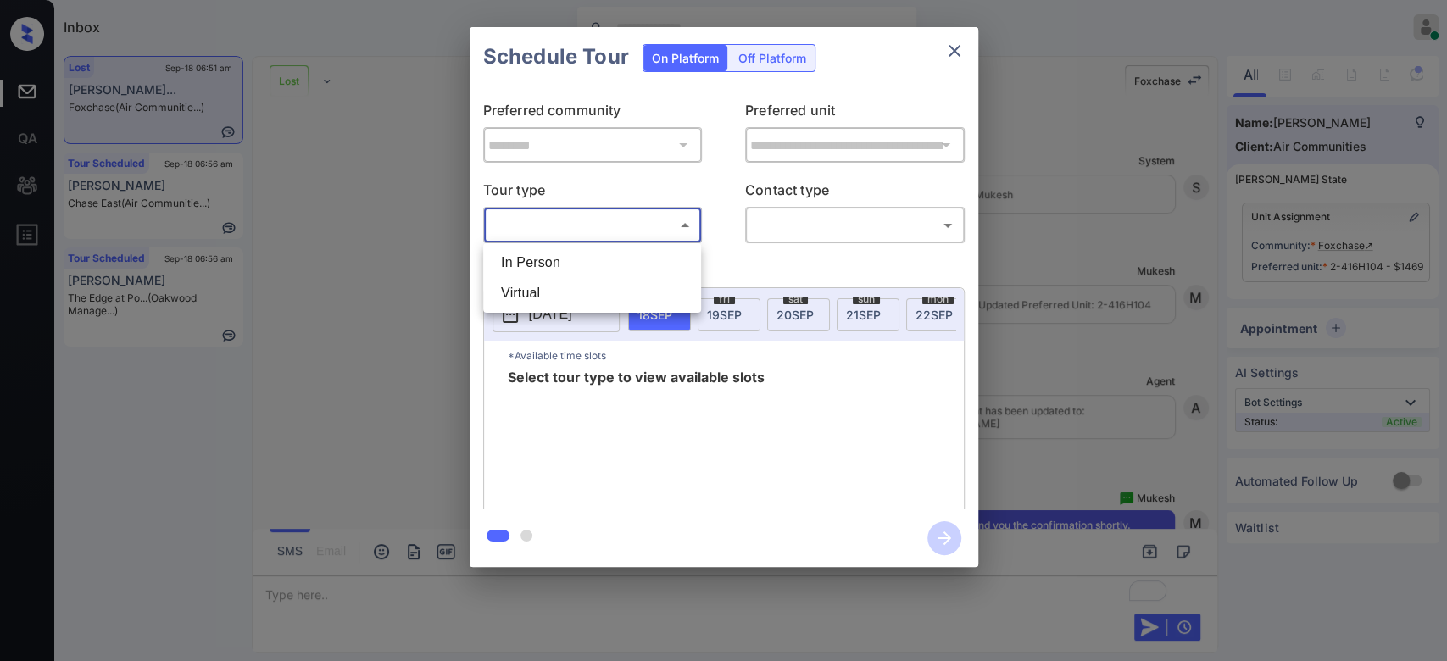
click at [624, 224] on body "Inbox Mukesh Online Set yourself offline Set yourself on break Profile Switch t…" at bounding box center [723, 330] width 1447 height 661
click at [545, 272] on li "In Person" at bounding box center [591, 262] width 209 height 31
type input "********"
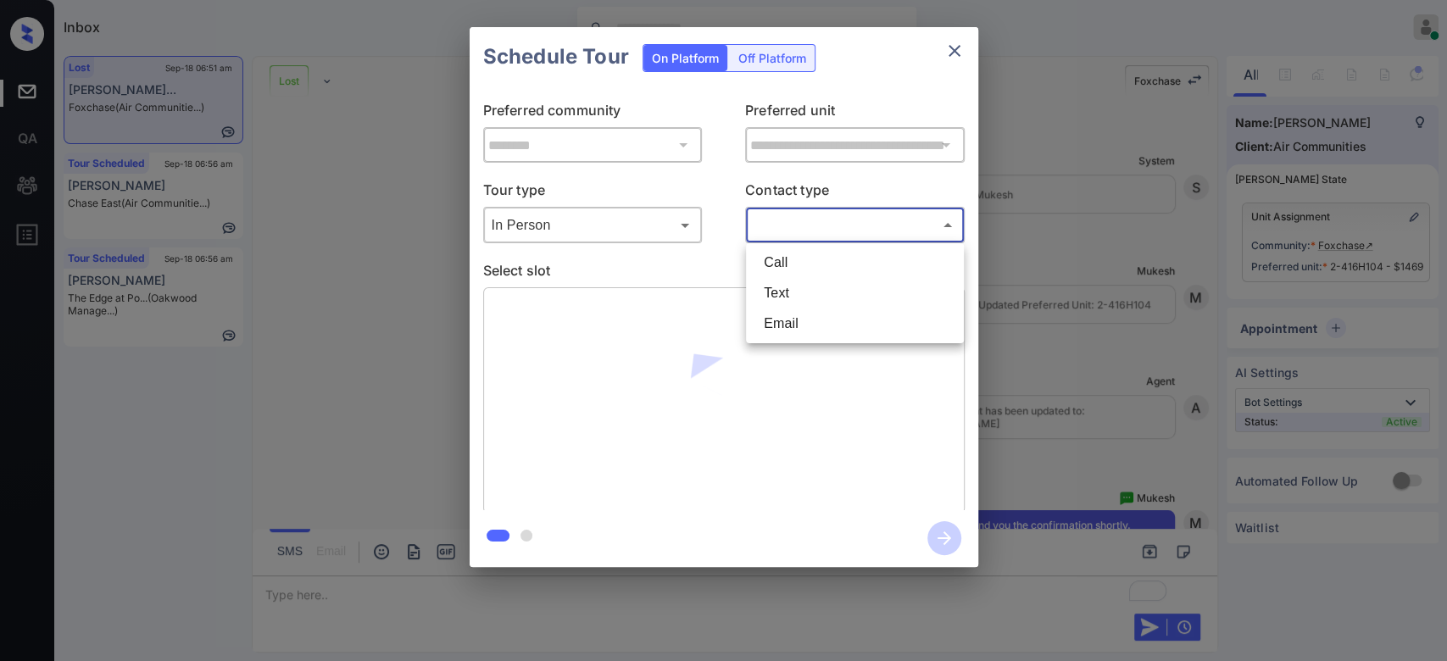
click at [819, 216] on body "Inbox Mukesh Online Set yourself offline Set yourself on break Profile Switch t…" at bounding box center [723, 330] width 1447 height 661
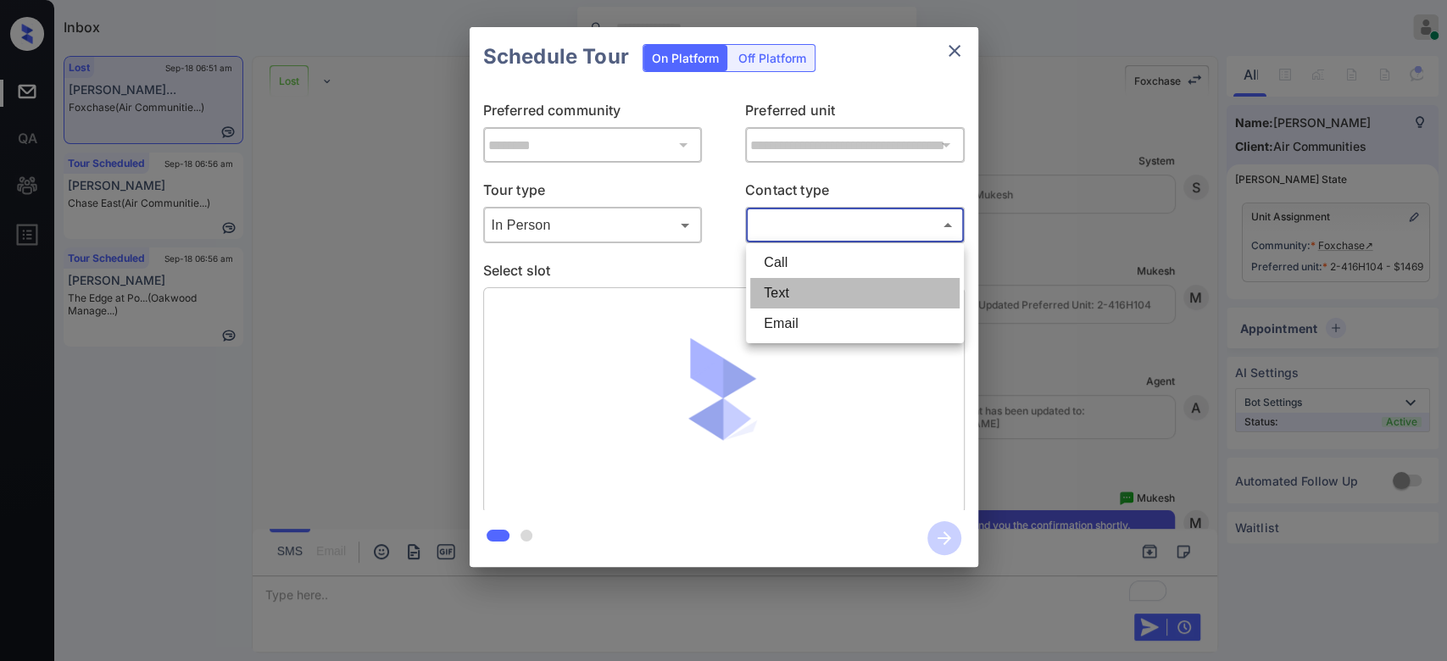
click at [789, 289] on li "Text" at bounding box center [854, 293] width 209 height 31
type input "****"
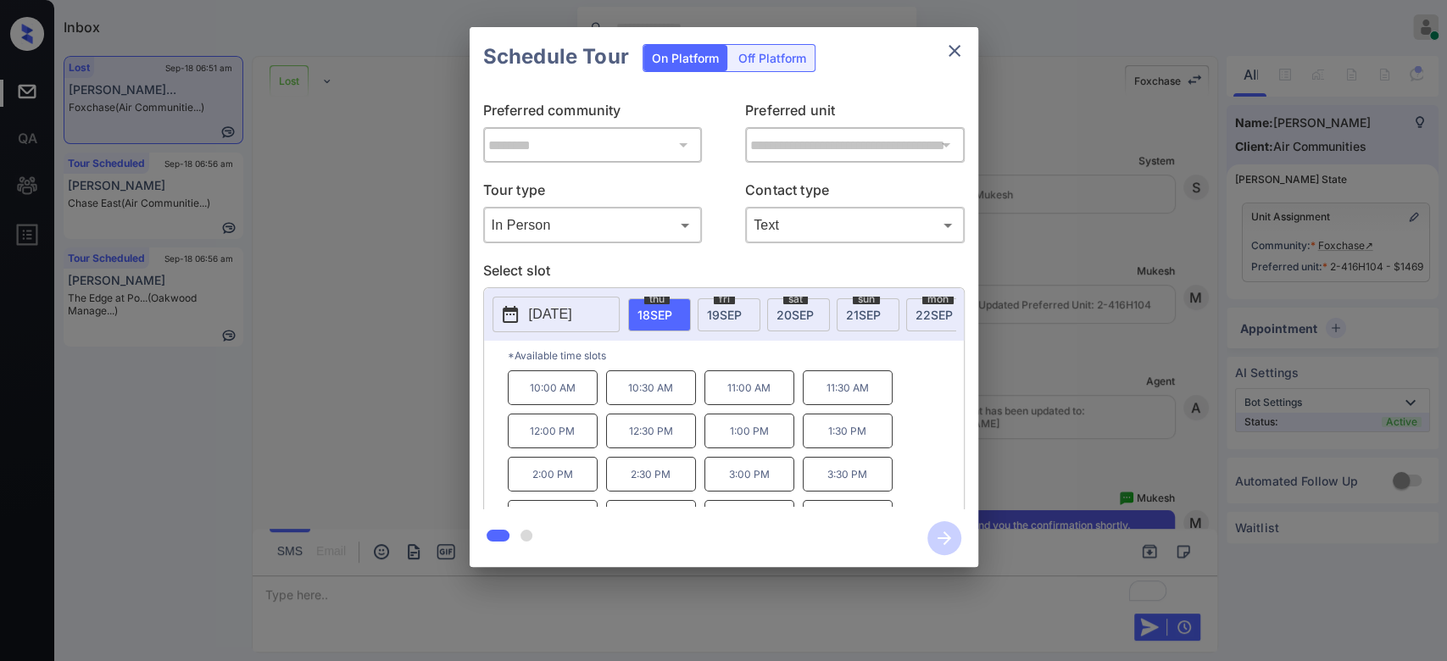
click at [746, 435] on p "1:00 PM" at bounding box center [749, 431] width 90 height 35
click at [947, 538] on icon "button" at bounding box center [944, 538] width 14 height 14
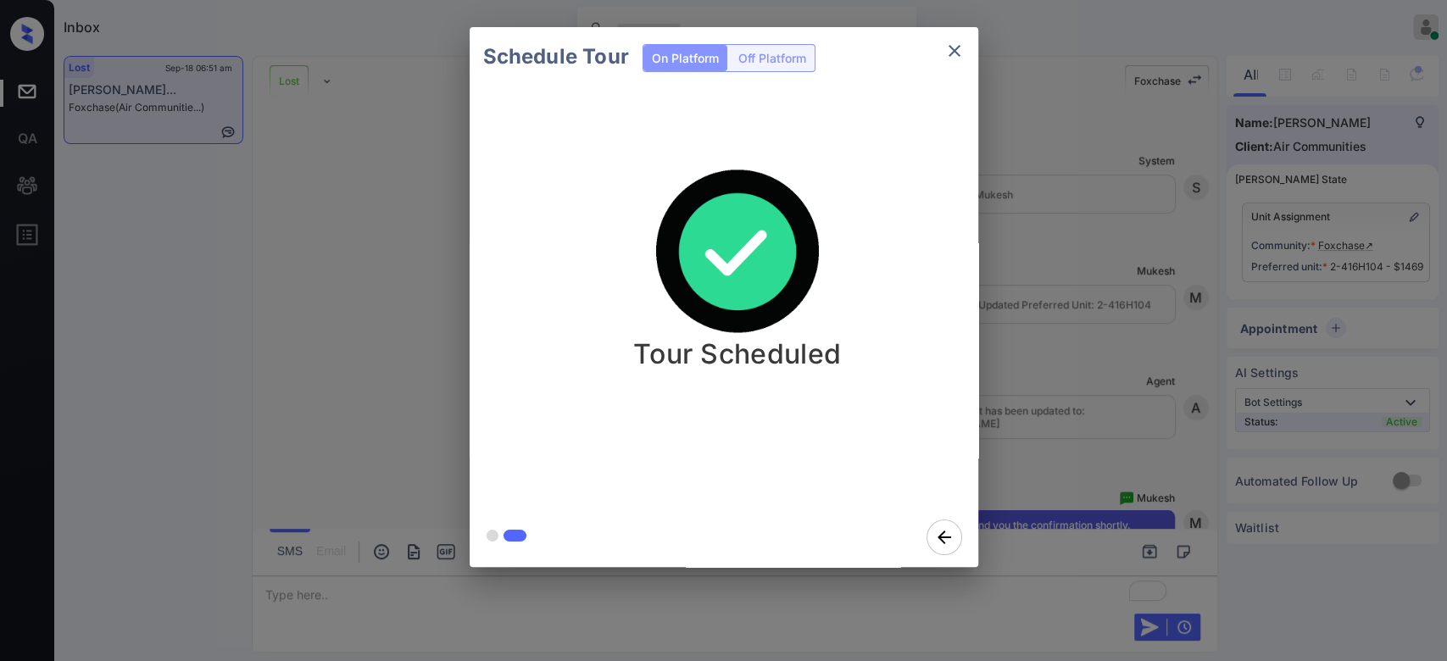
click at [1125, 431] on div "Schedule Tour On Platform Off Platform Tour Scheduled" at bounding box center [723, 297] width 1447 height 594
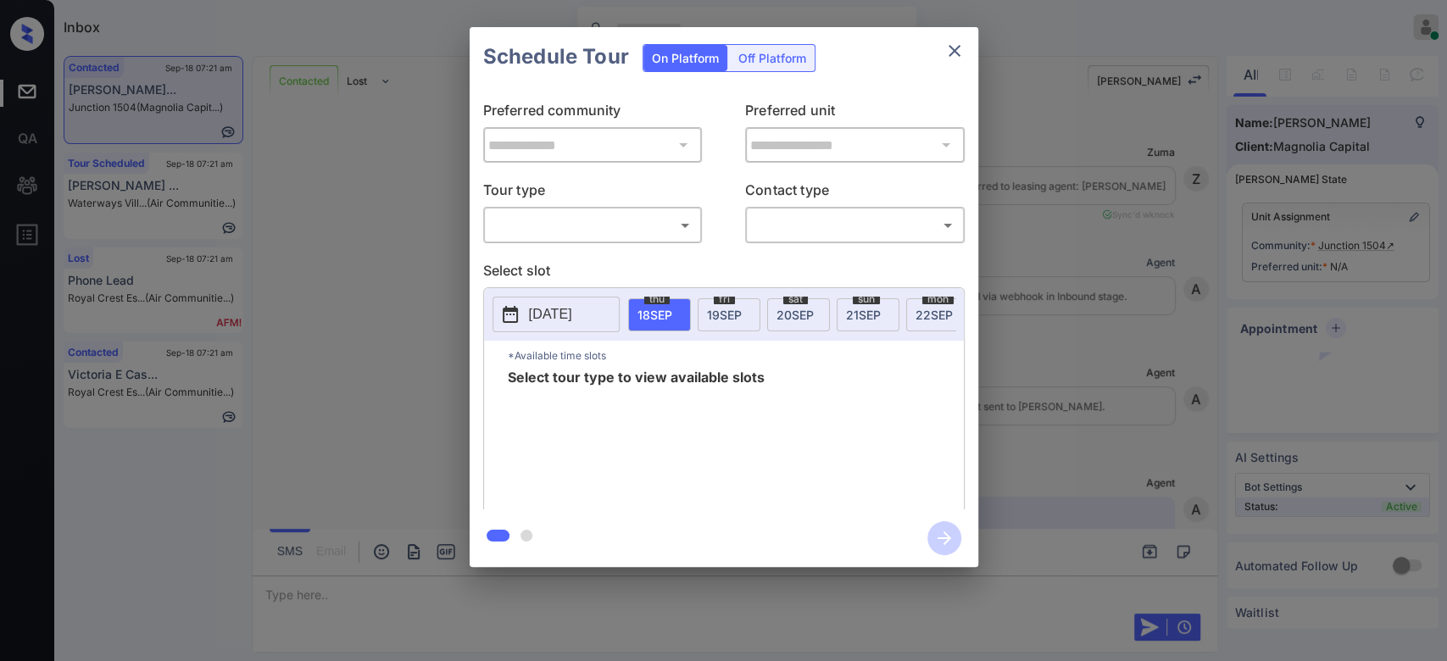
scroll to position [1592, 0]
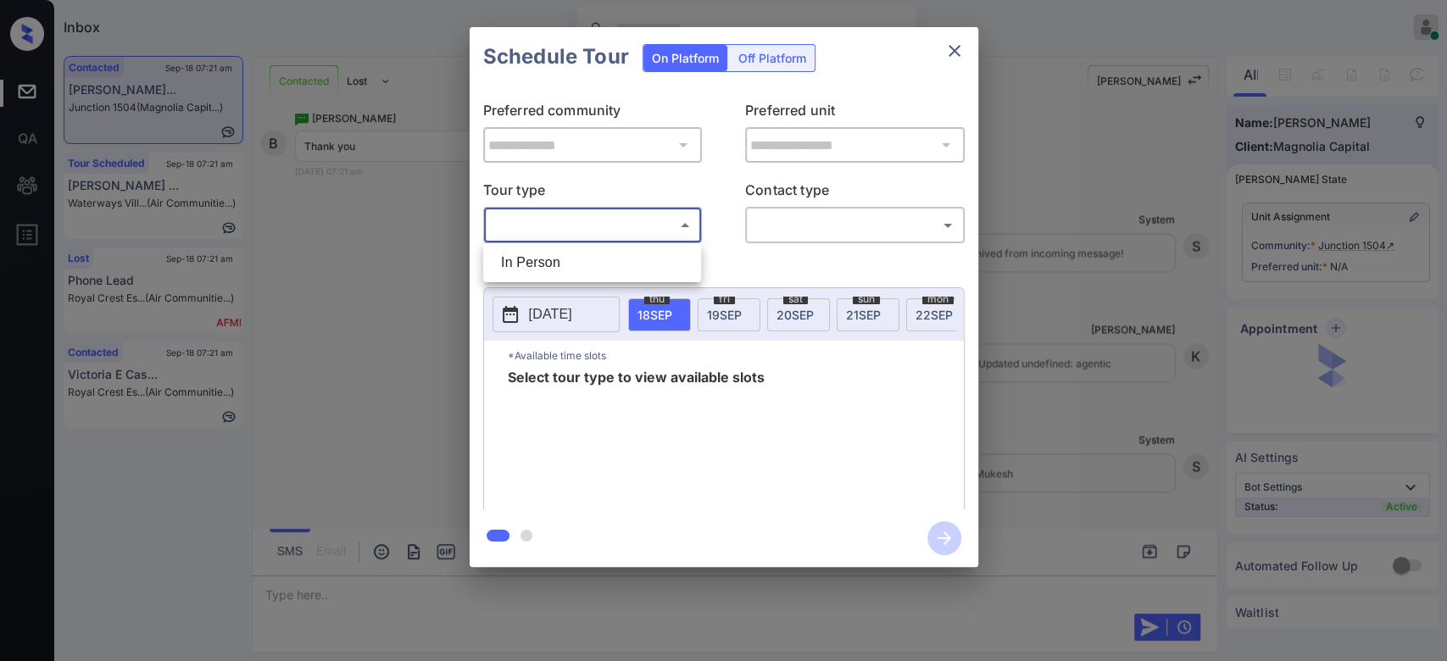
click at [629, 223] on body "Inbox Mukesh Online Set yourself offline Set yourself on break Profile Switch t…" at bounding box center [723, 330] width 1447 height 661
click at [942, 44] on div at bounding box center [723, 330] width 1447 height 661
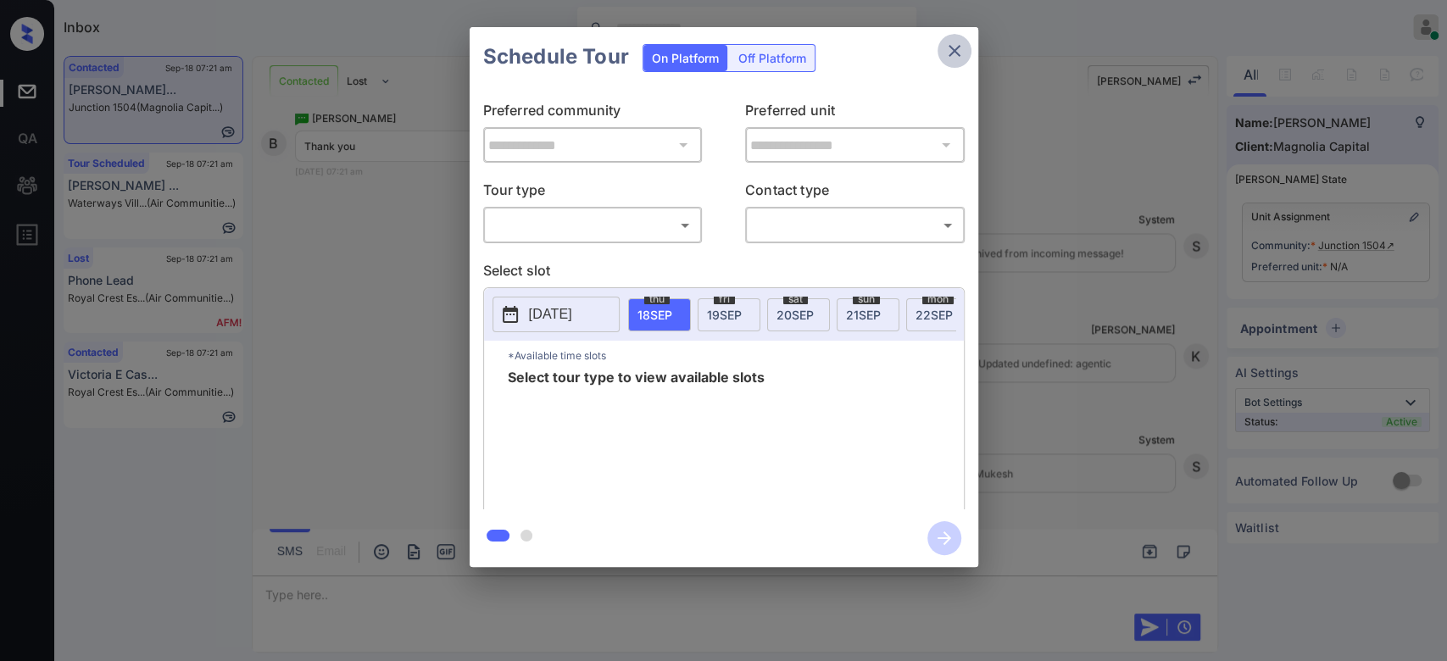
click at [949, 51] on icon "close" at bounding box center [954, 51] width 20 height 20
